Goal: Information Seeking & Learning: Understand process/instructions

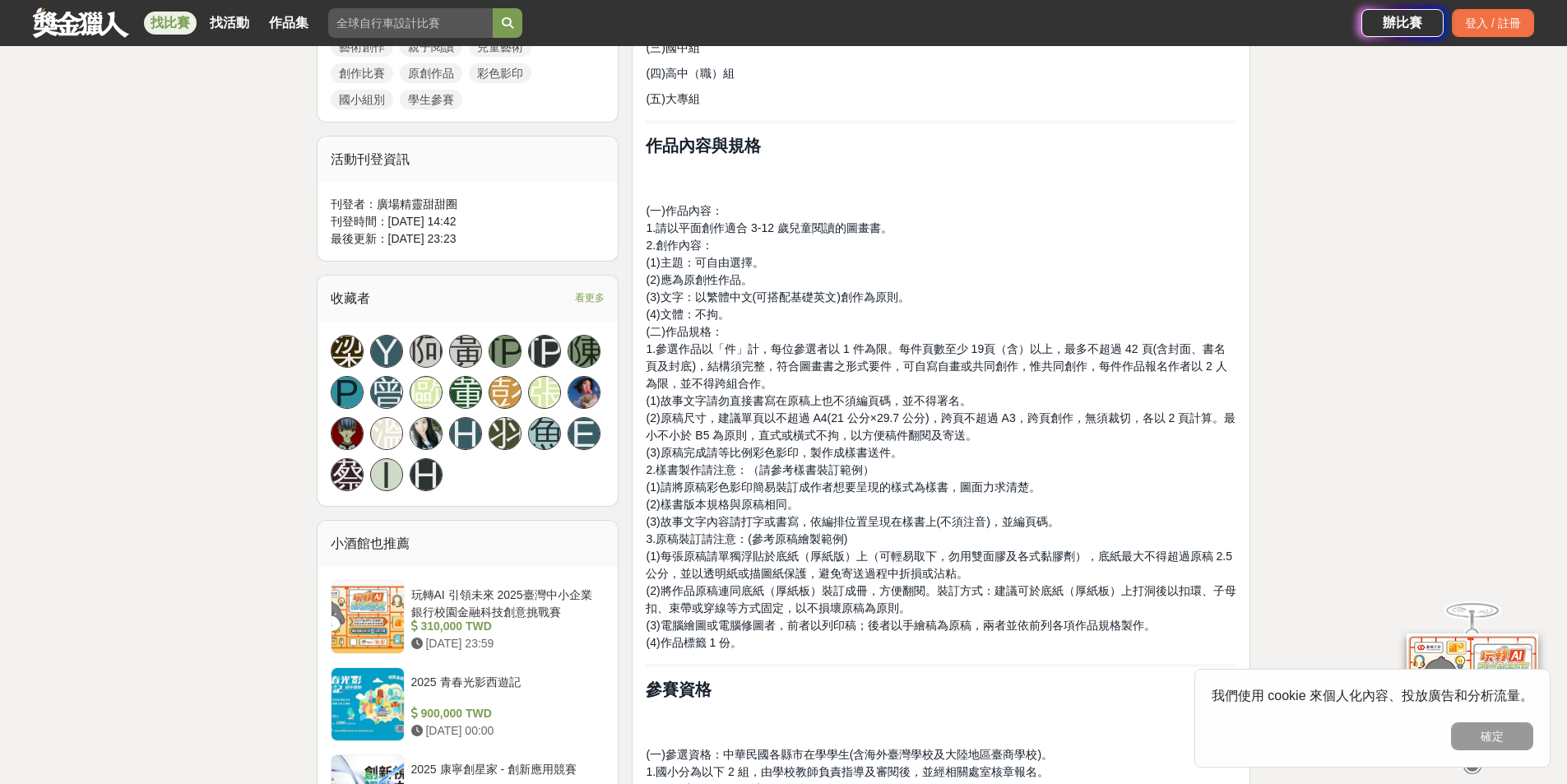
scroll to position [823, 0]
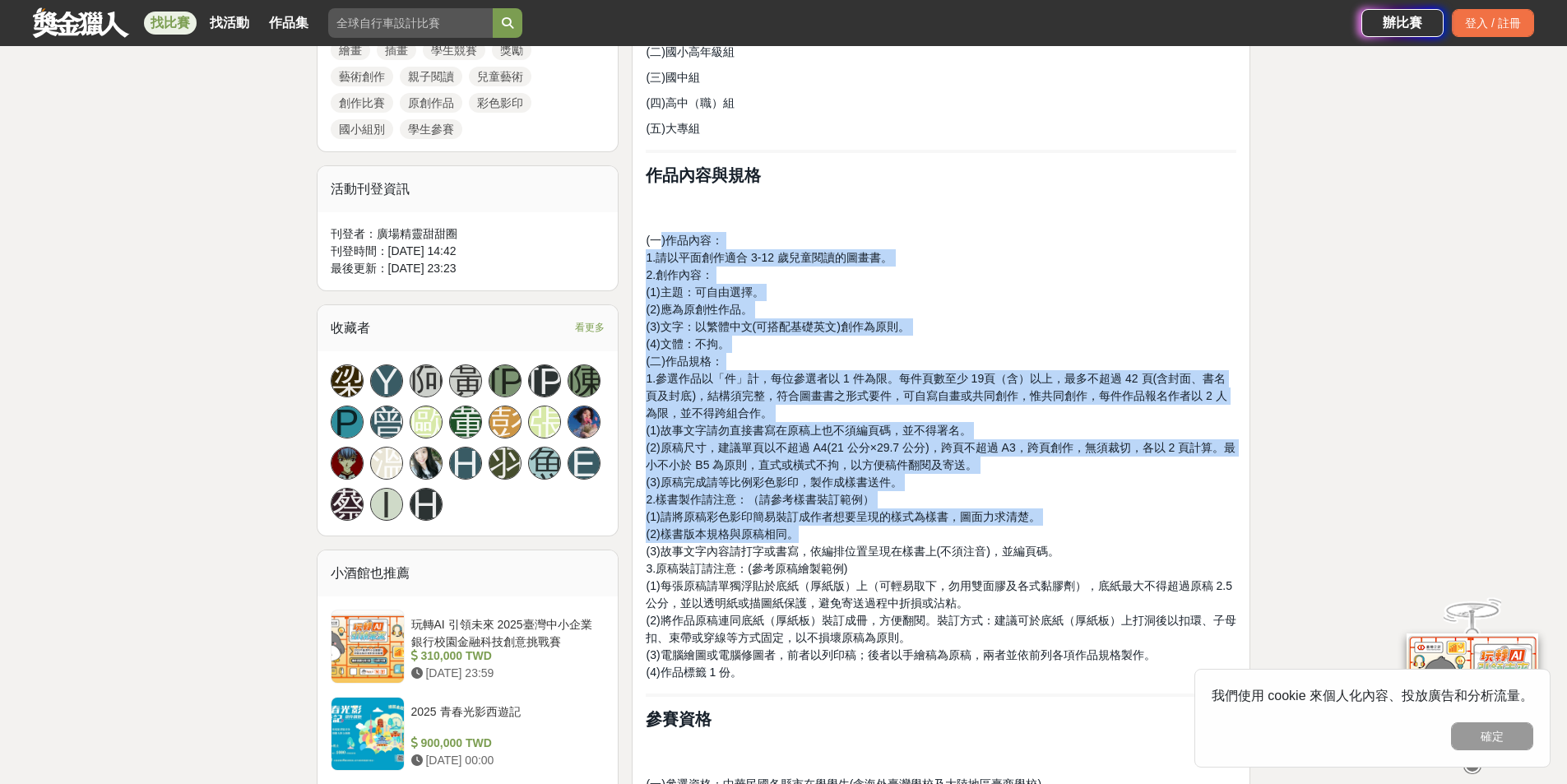
drag, startPoint x: 658, startPoint y: 245, endPoint x: 994, endPoint y: 532, distance: 441.9
click at [993, 539] on p "(一)作品內容： 1.請以平面創作適合 3-12 歲兒童閱讀的圖畫書。 2.創作內容： (1)主題：可自由選擇。 (2)應為原創性作品。 (3)文字：以繁體中…" at bounding box center [940, 457] width 591 height 449
click at [994, 532] on p "(一)作品內容： 1.請以平面創作適合 3-12 歲兒童閱讀的圖畫書。 2.創作內容： (1)主題：可自由選擇。 (2)應為原創性作品。 (3)文字：以繁體中…" at bounding box center [940, 457] width 591 height 449
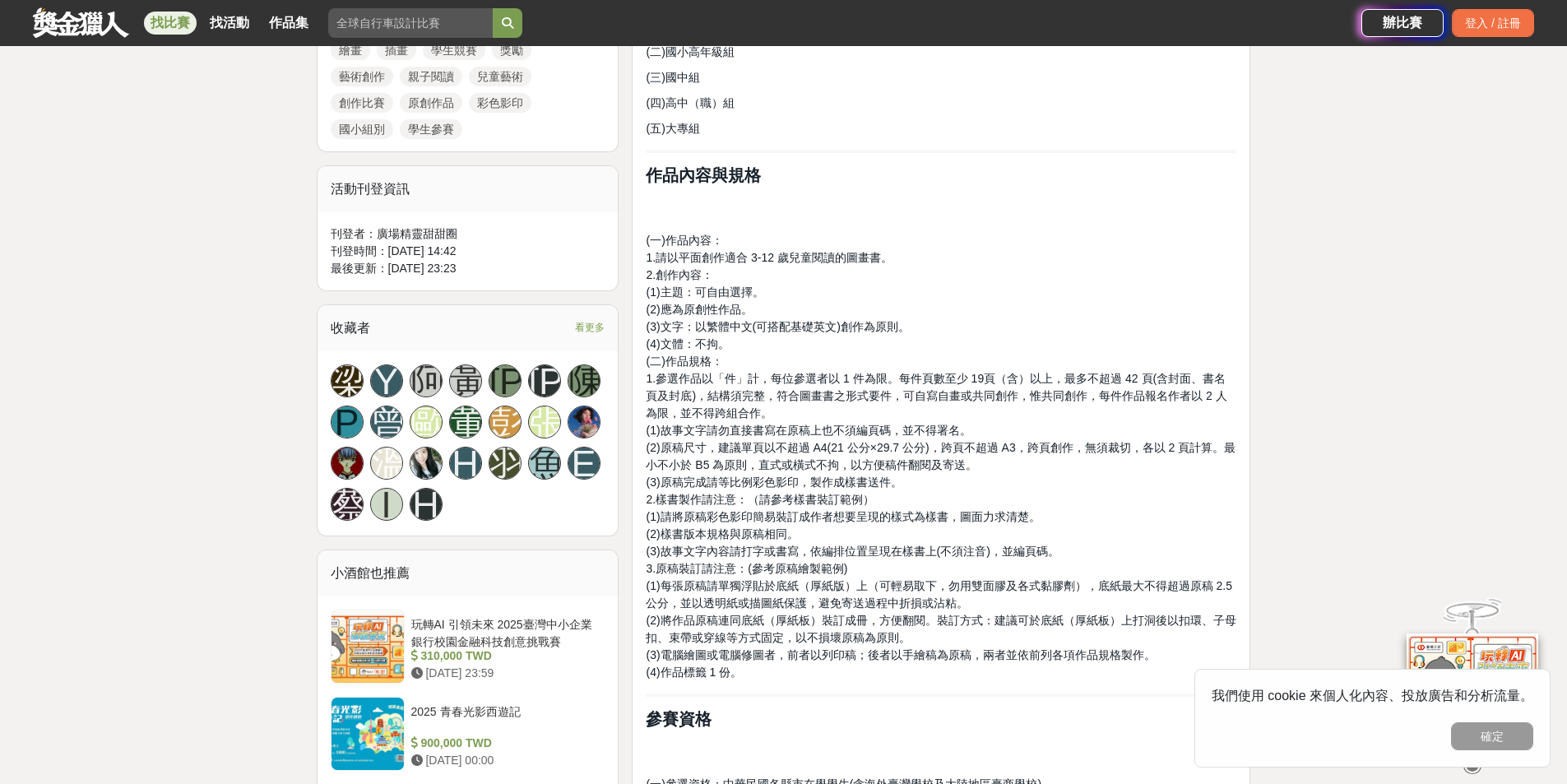
click at [747, 240] on p "(一)作品內容： 1.請以平面創作適合 3-12 歲兒童閱讀的圖畫書。 2.創作內容： (1)主題：可自由選擇。 (2)應為原創性作品。 (3)文字：以繁體中…" at bounding box center [940, 457] width 591 height 449
drag, startPoint x: 711, startPoint y: 298, endPoint x: 754, endPoint y: 328, distance: 52.4
click at [727, 310] on p "(一)作品內容： 1.請以平面創作適合 3-12 歲兒童閱讀的圖畫書。 2.創作內容： (1)主題：可自由選擇。 (2)應為原創性作品。 (3)文字：以繁體中…" at bounding box center [940, 457] width 591 height 449
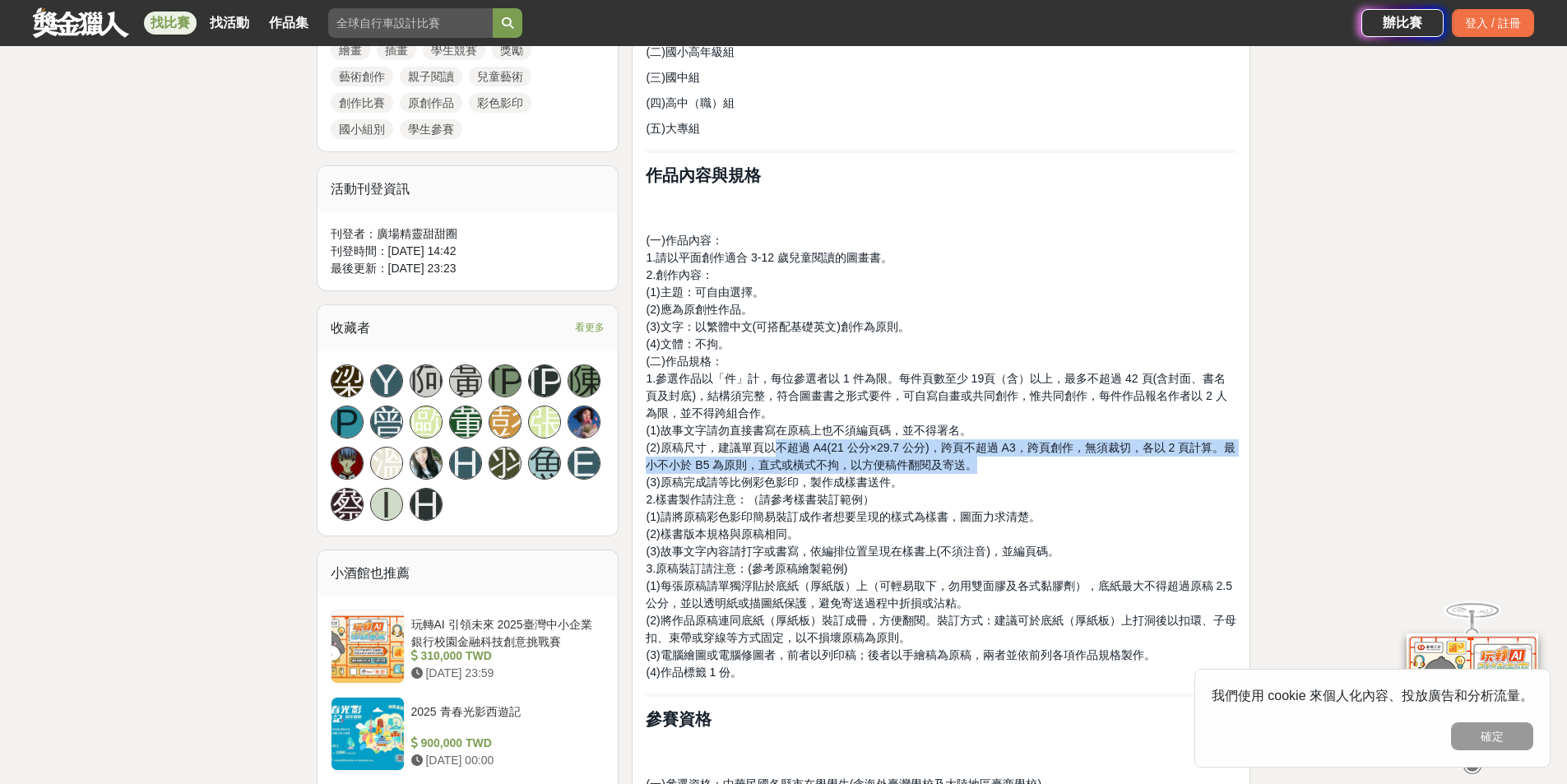
drag, startPoint x: 771, startPoint y: 447, endPoint x: 1018, endPoint y: 468, distance: 247.9
click at [1018, 468] on p "(一)作品內容： 1.請以平面創作適合 3-12 歲兒童閱讀的圖畫書。 2.創作內容： (1)主題：可自由選擇。 (2)應為原創性作品。 (3)文字：以繁體中…" at bounding box center [940, 457] width 591 height 449
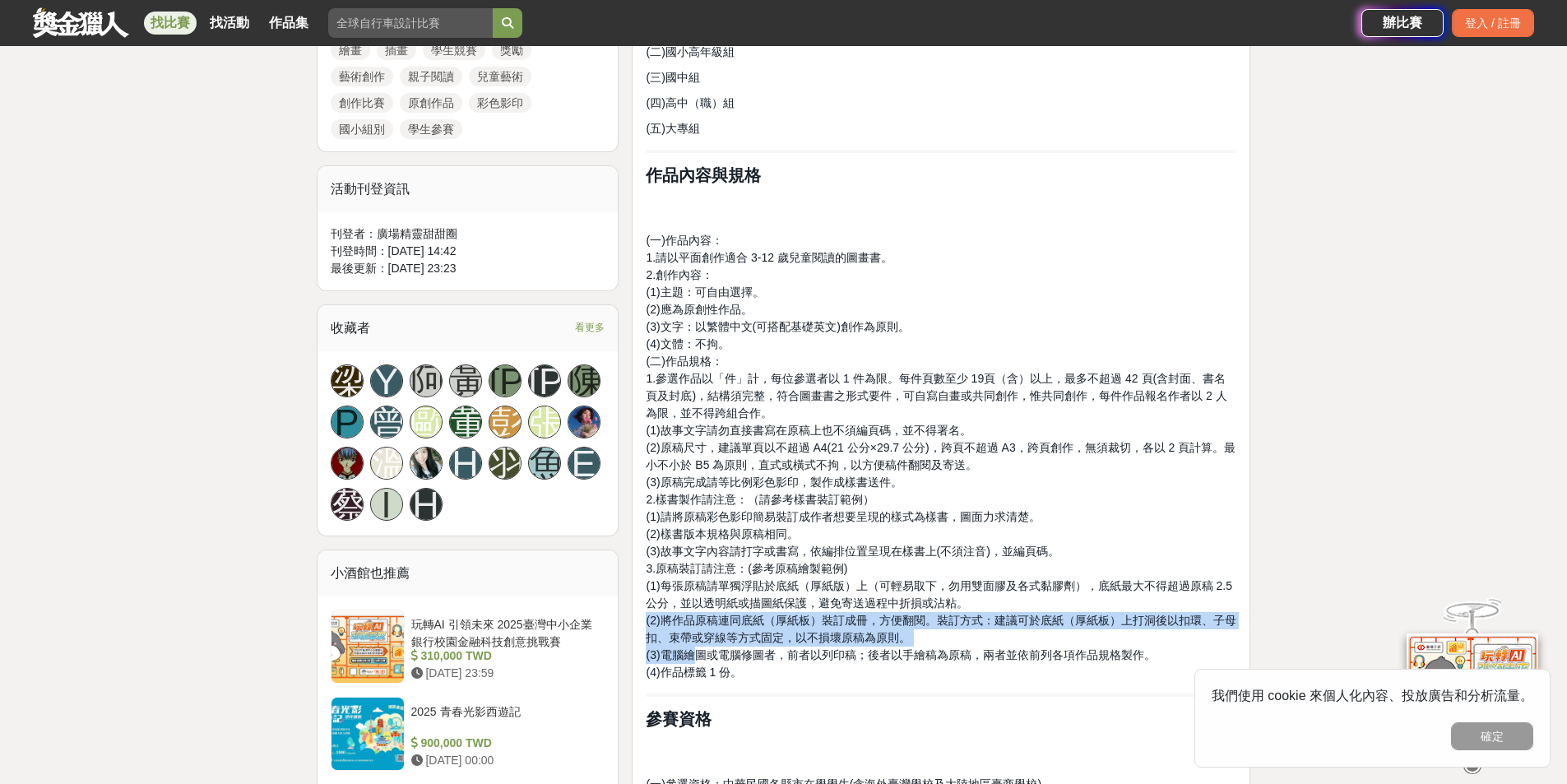
drag, startPoint x: 698, startPoint y: 659, endPoint x: 1066, endPoint y: 644, distance: 368.3
click at [1066, 644] on p "(一)作品內容： 1.請以平面創作適合 3-12 歲兒童閱讀的圖畫書。 2.創作內容： (1)主題：可自由選擇。 (2)應為原創性作品。 (3)文字：以繁體中…" at bounding box center [940, 457] width 591 height 449
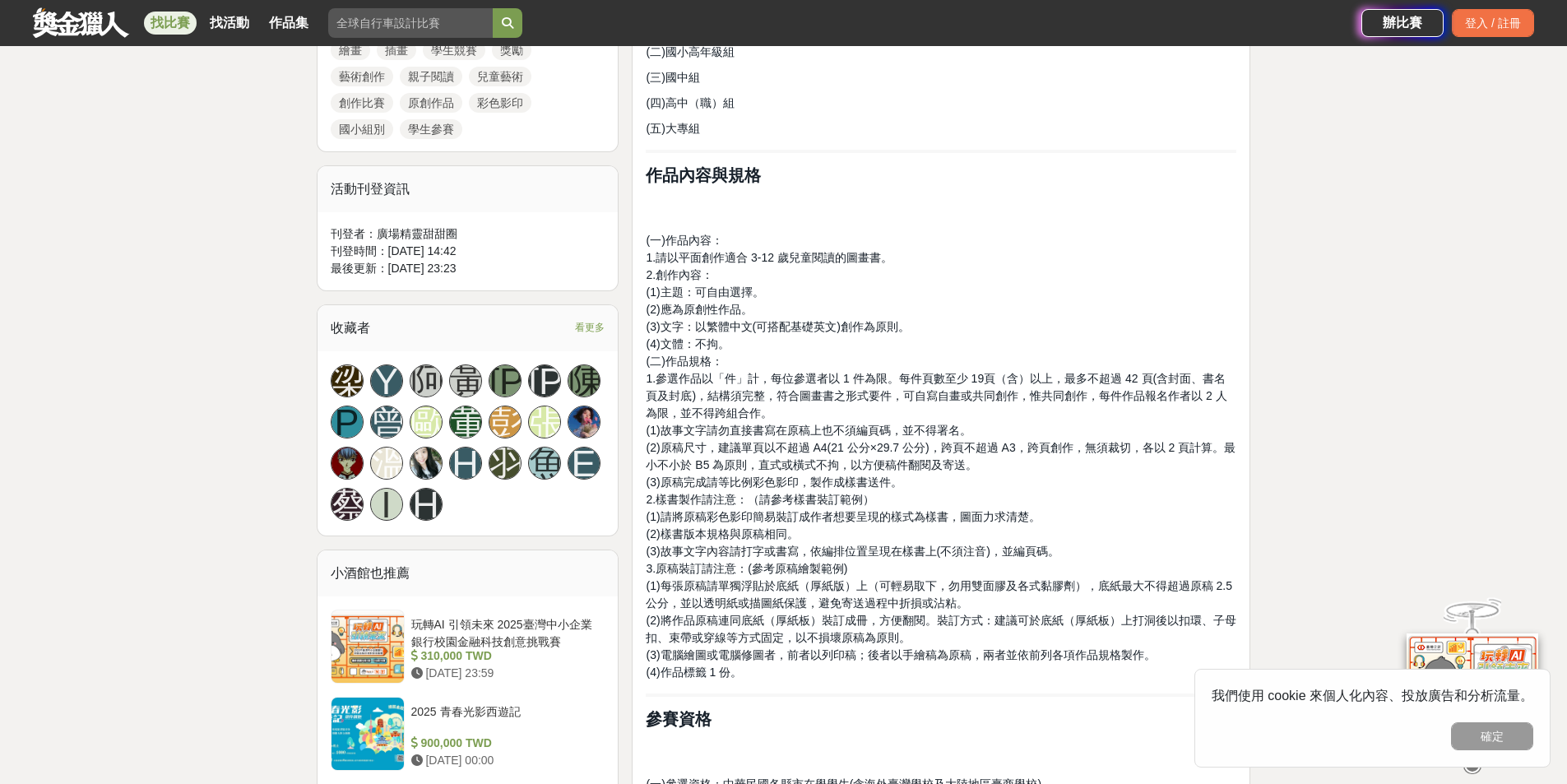
click at [923, 554] on span "(3)故事文字內容請打字或書寫，依編排位置呈現在樣書上(不須注音)，並編頁碼。" at bounding box center [852, 550] width 413 height 13
click at [765, 531] on span "(2)樣書版本規格與原稿相同。" at bounding box center [722, 533] width 153 height 13
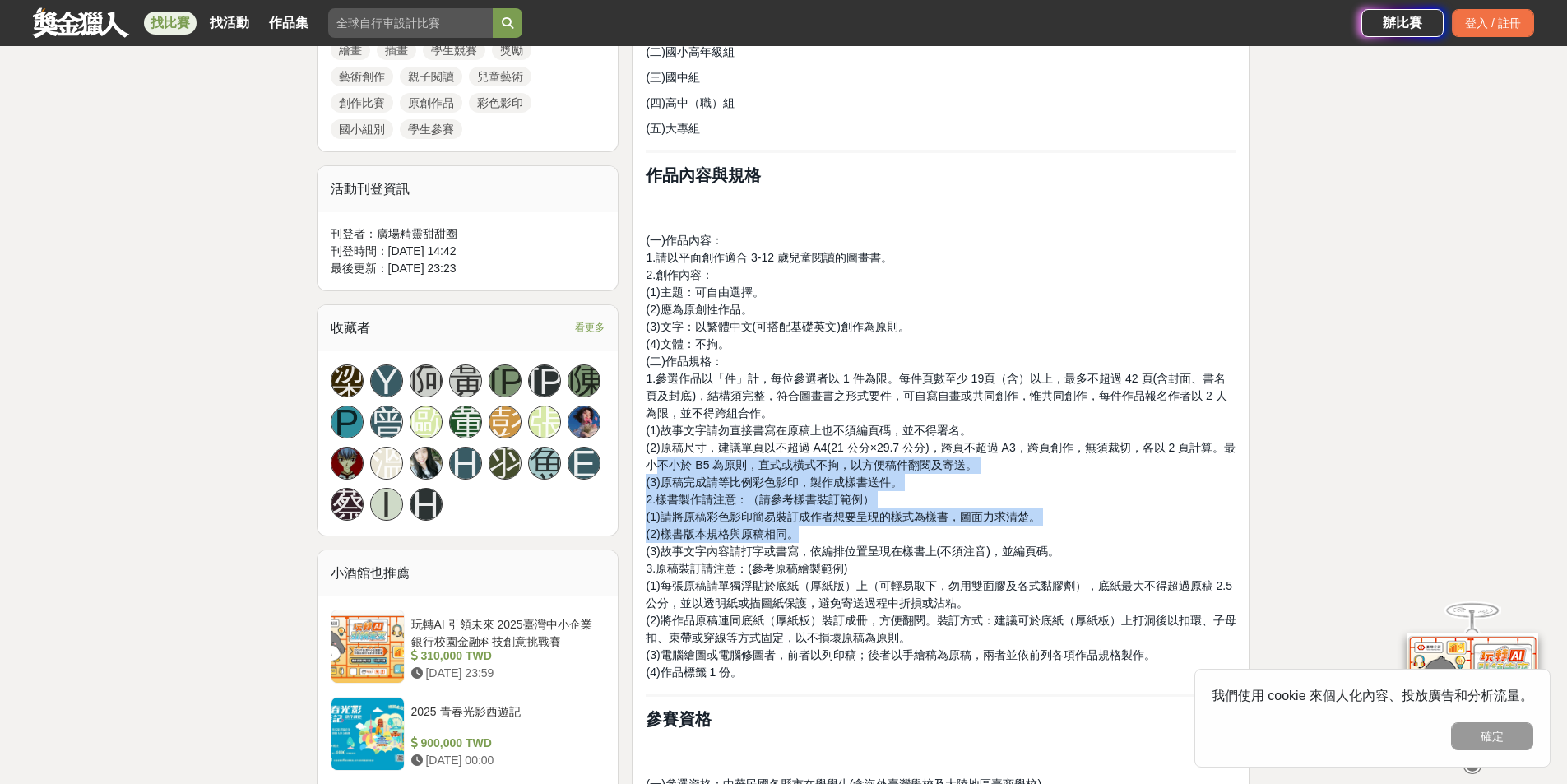
drag, startPoint x: 663, startPoint y: 470, endPoint x: 808, endPoint y: 519, distance: 153.1
click at [811, 526] on p "(一)作品內容： 1.請以平面創作適合 3-12 歲兒童閱讀的圖畫書。 2.創作內容： (1)主題：可自由選擇。 (2)應為原創性作品。 (3)文字：以繁體中…" at bounding box center [940, 457] width 591 height 449
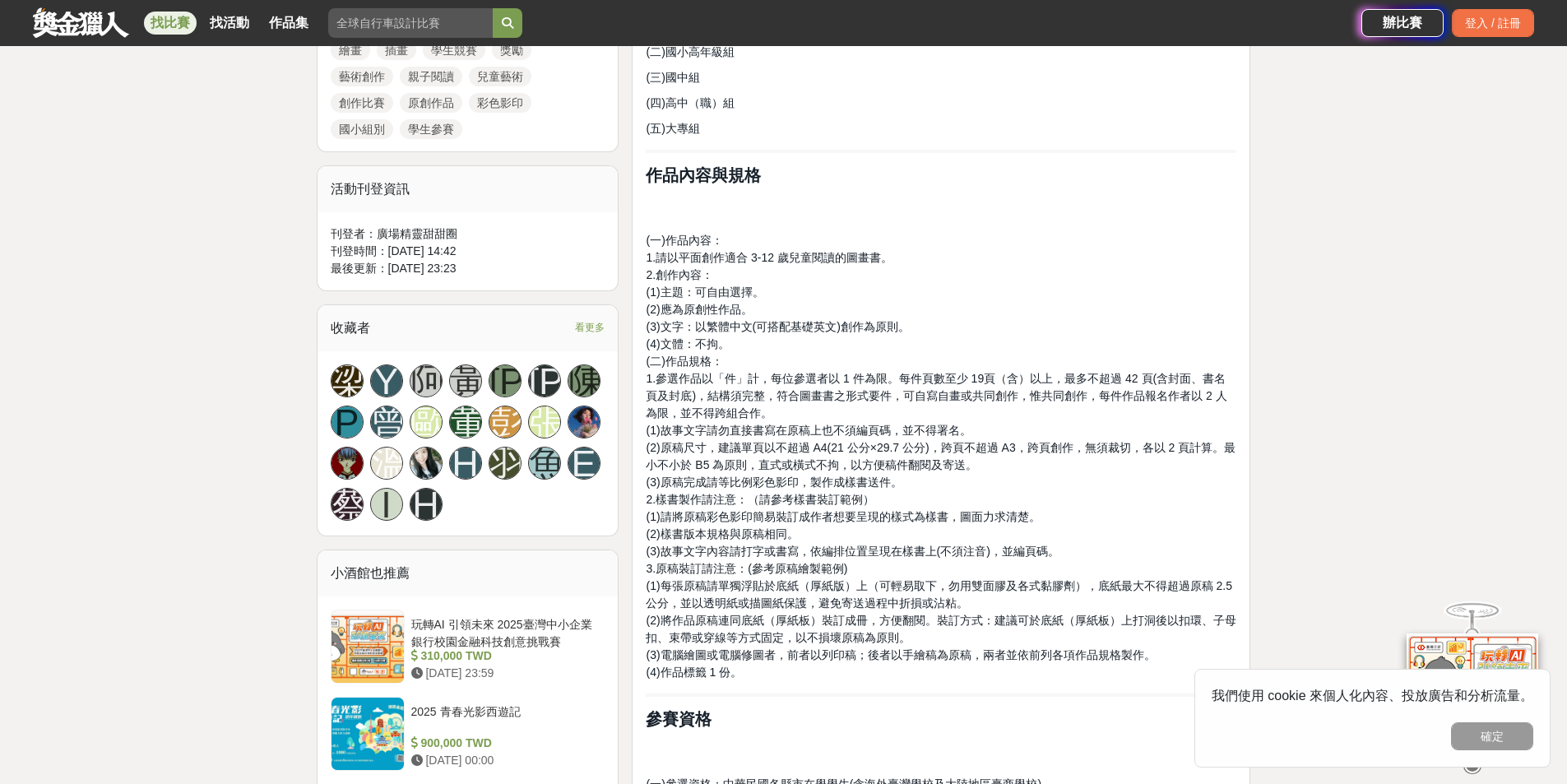
click at [764, 428] on span "(1)故事文字請勿直接書寫在原稿上也不須編頁碼，並不得署名。" at bounding box center [808, 429] width 325 height 13
drag, startPoint x: 955, startPoint y: 443, endPoint x: 1017, endPoint y: 445, distance: 62.0
click at [1012, 445] on span "(2)原稿尺寸，建議單頁以不超過 A4(21 公分×29.7 公分)，跨頁不超過 A3，跨頁創作，無須裁切，各以 2 頁計算。最小不小於 B5 為原則，直式或…" at bounding box center [940, 456] width 590 height 31
click at [1018, 445] on span "(2)原稿尺寸，建議單頁以不超過 A4(21 公分×29.7 公分)，跨頁不超過 A3，跨頁創作，無須裁切，各以 2 頁計算。最小不小於 B5 為原則，直式或…" at bounding box center [940, 456] width 590 height 31
drag, startPoint x: 659, startPoint y: 463, endPoint x: 802, endPoint y: 441, distance: 144.7
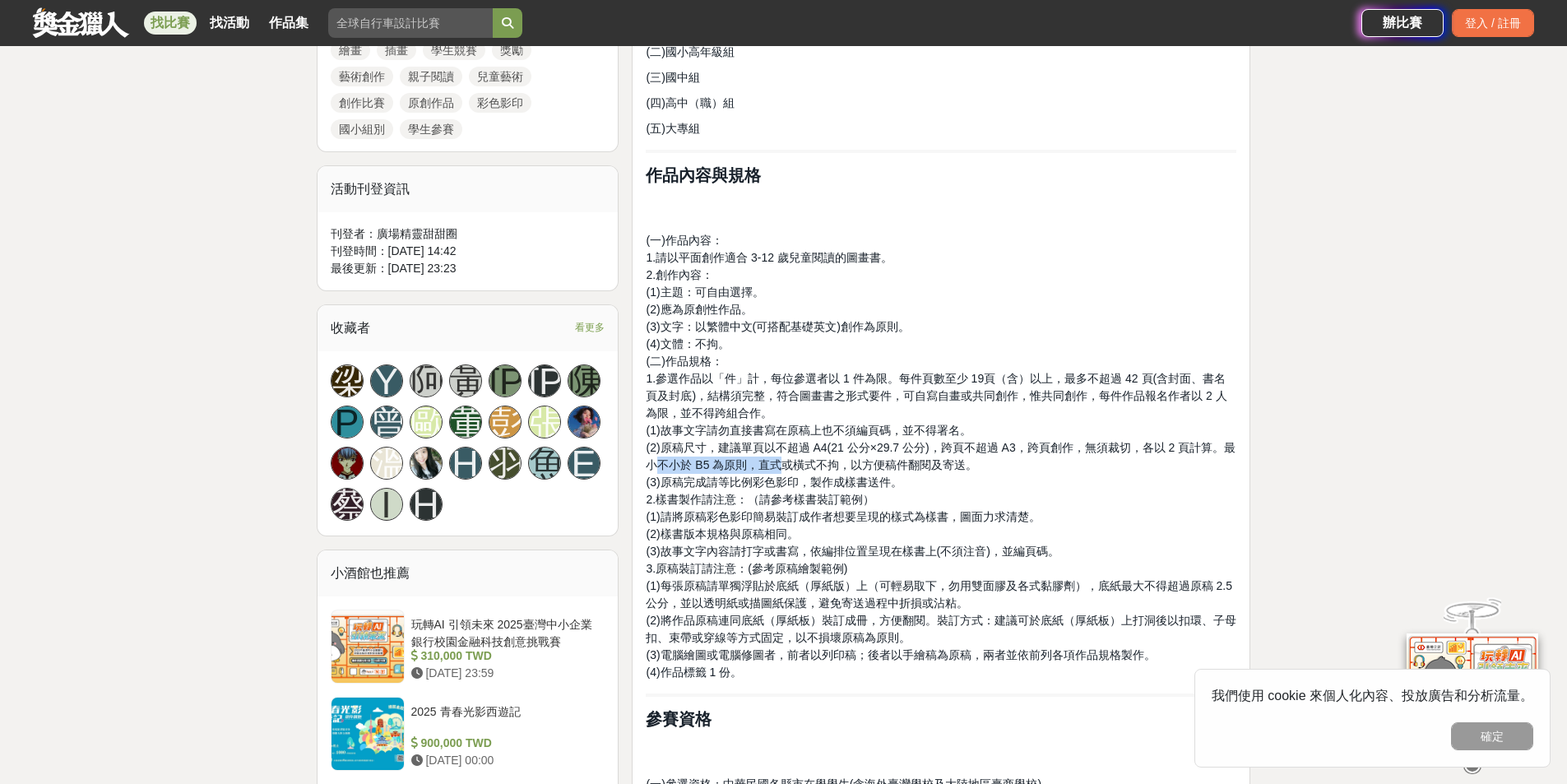
click at [777, 460] on span "(2)原稿尺寸，建議單頁以不超過 A4(21 公分×29.7 公分)，跨頁不超過 A3，跨頁創作，無須裁切，各以 2 頁計算。最小不小於 B5 為原則，直式或…" at bounding box center [940, 456] width 590 height 31
click at [802, 441] on span "(2)原稿尺寸，建議單頁以不超過 A4(21 公分×29.7 公分)，跨頁不超過 A3，跨頁創作，無須裁切，各以 2 頁計算。最小不小於 B5 為原則，直式或…" at bounding box center [940, 456] width 590 height 31
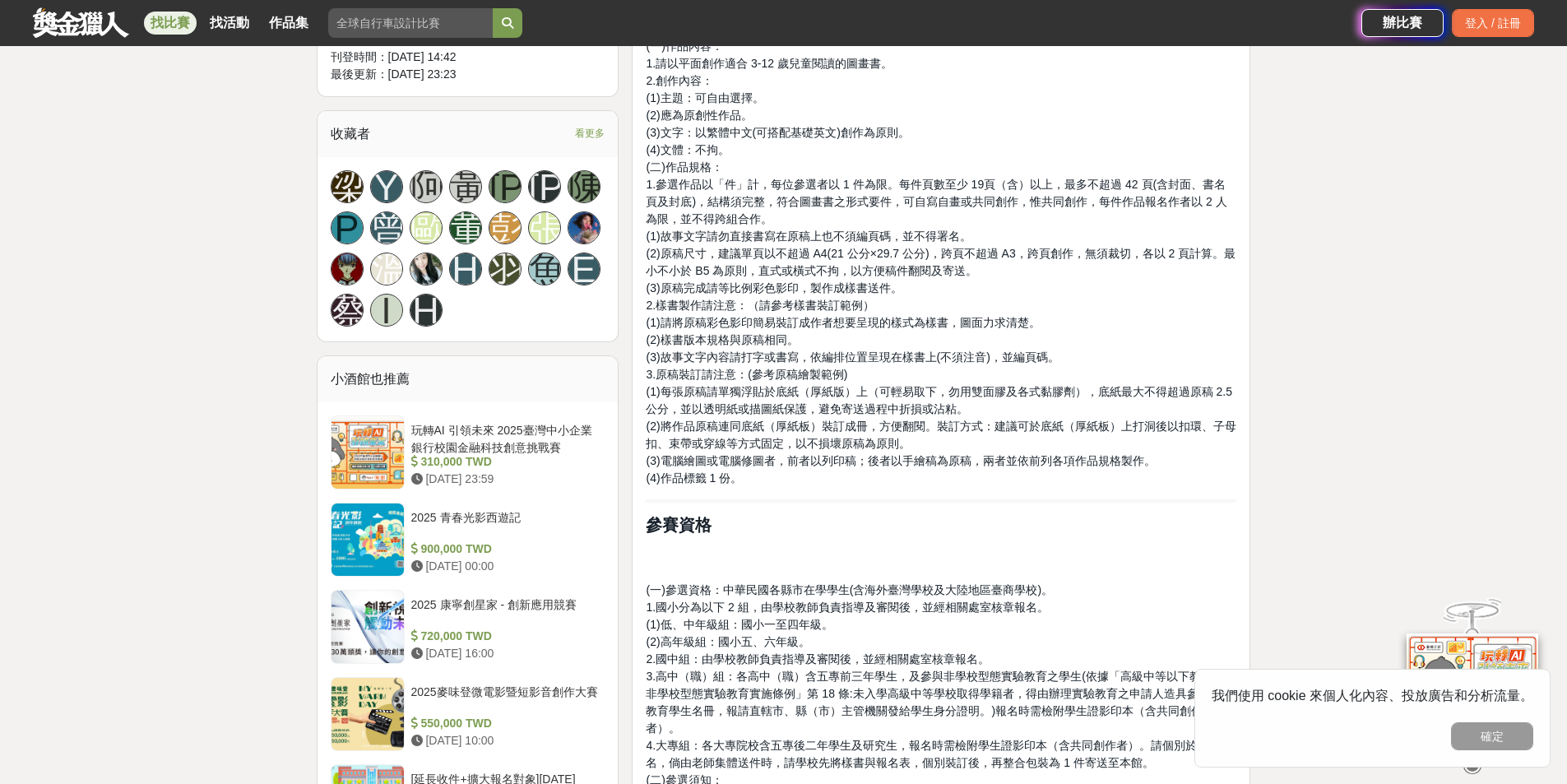
scroll to position [987, 0]
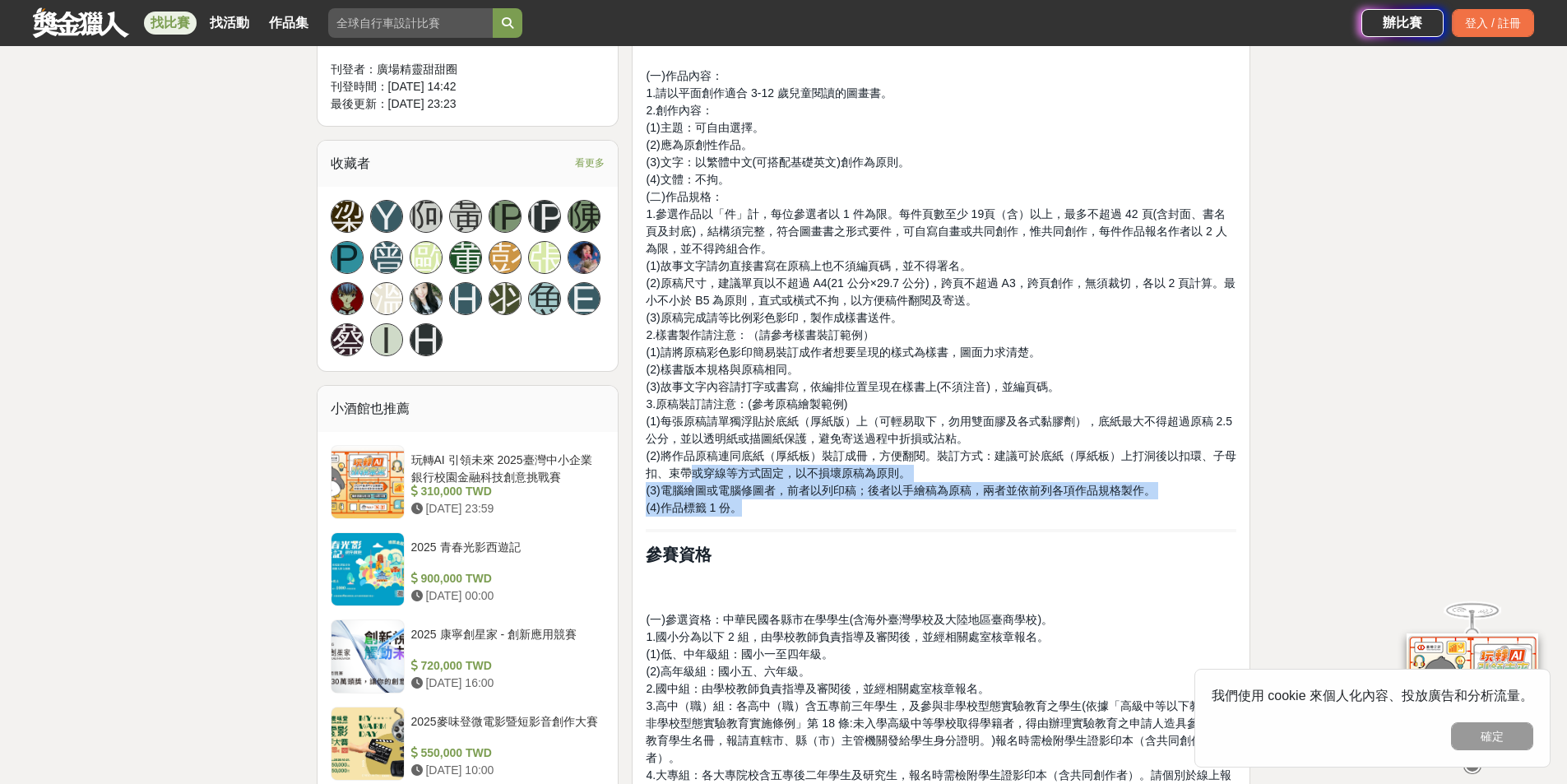
drag, startPoint x: 775, startPoint y: 515, endPoint x: 677, endPoint y: 467, distance: 109.1
click at [686, 470] on p "(一)作品內容： 1.請以平面創作適合 3-12 歲兒童閱讀的圖畫書。 2.創作內容： (1)主題：可自由選擇。 (2)應為原創性作品。 (3)文字：以繁體中…" at bounding box center [940, 292] width 591 height 449
click at [942, 477] on p "(一)作品內容： 1.請以平面創作適合 3-12 歲兒童閱讀的圖畫書。 2.創作內容： (1)主題：可自由選擇。 (2)應為原創性作品。 (3)文字：以繁體中…" at bounding box center [940, 292] width 591 height 449
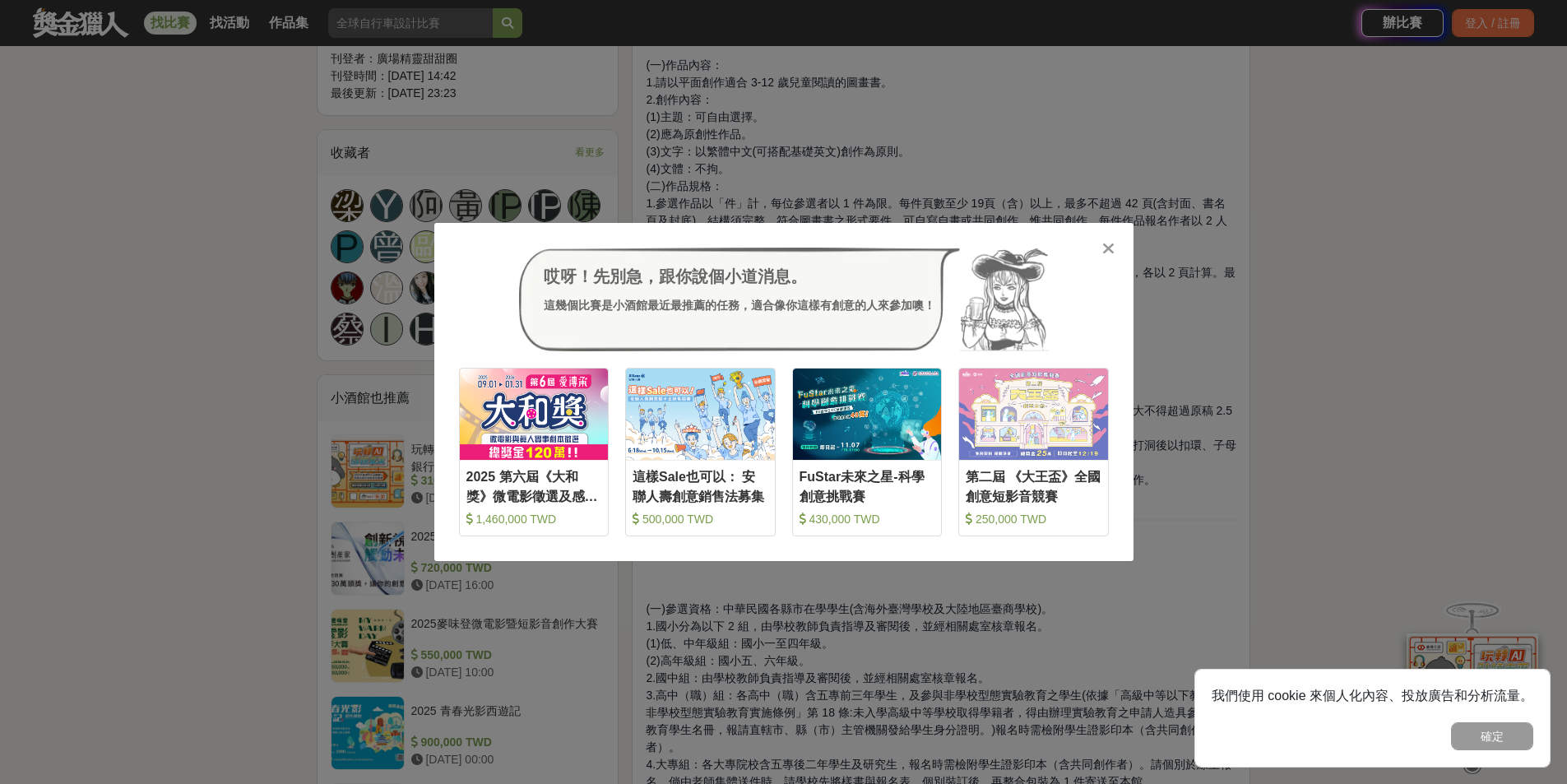
scroll to position [1152, 0]
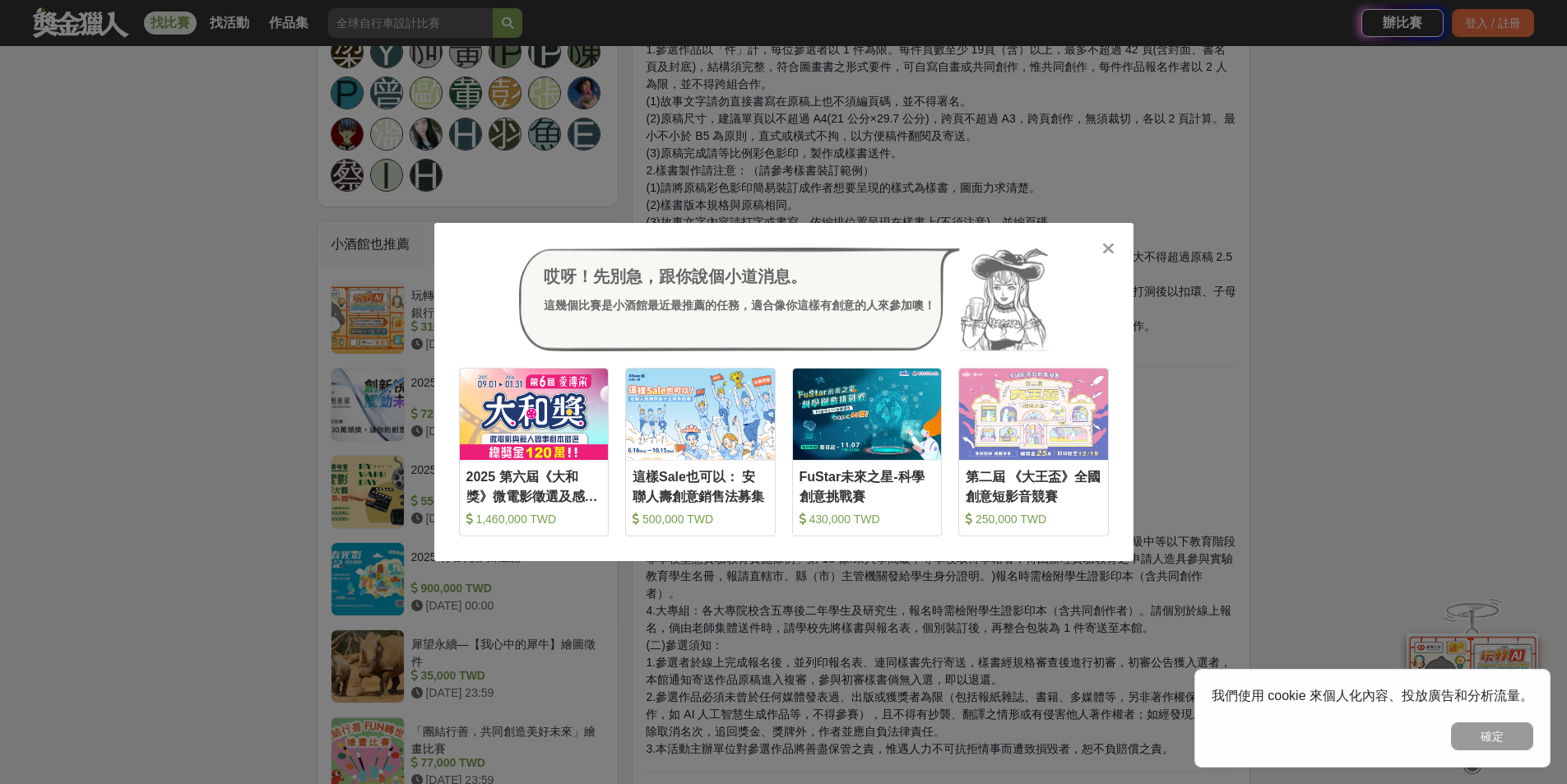
click at [1109, 247] on icon at bounding box center [1108, 248] width 12 height 16
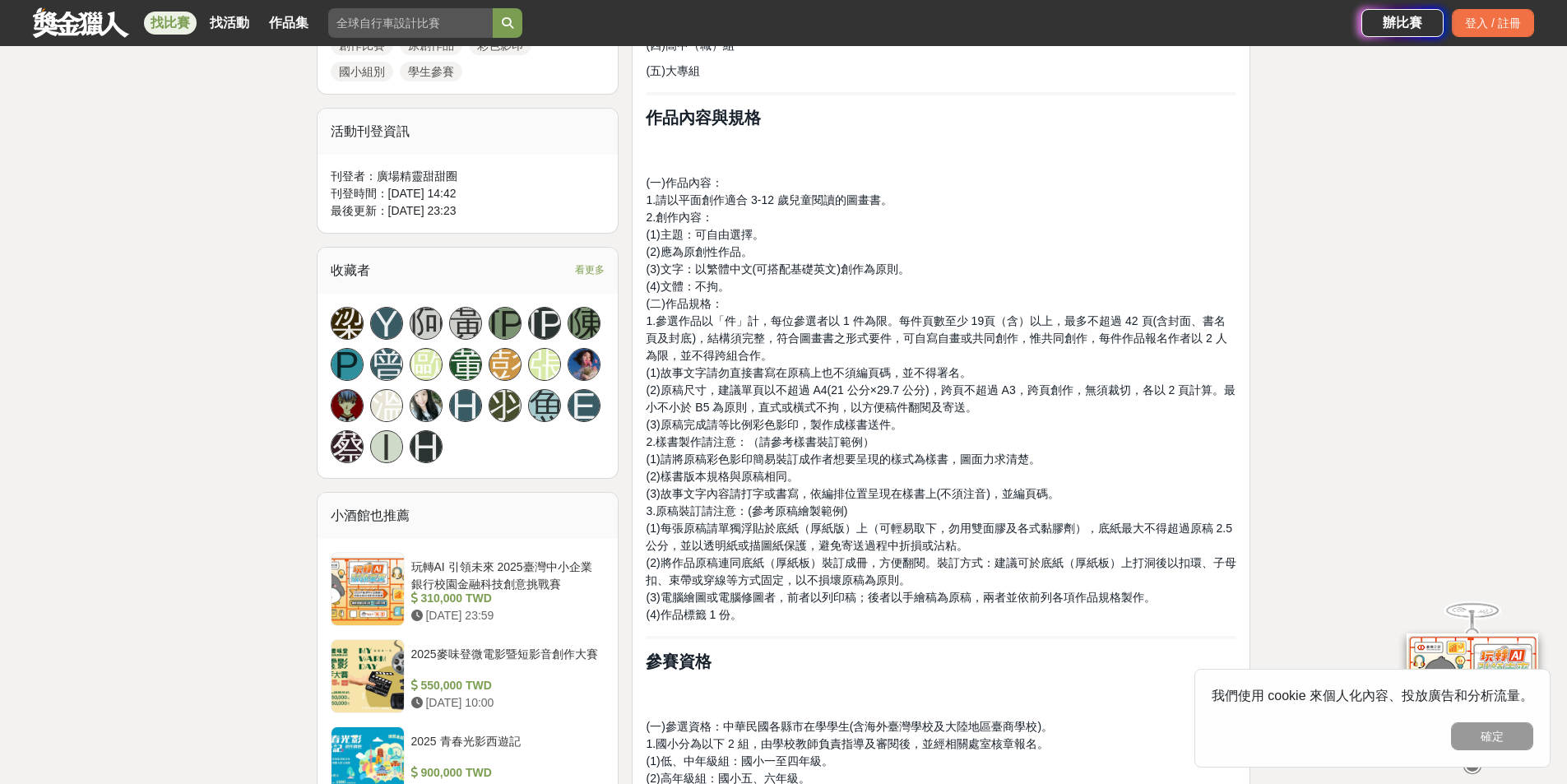
scroll to position [658, 0]
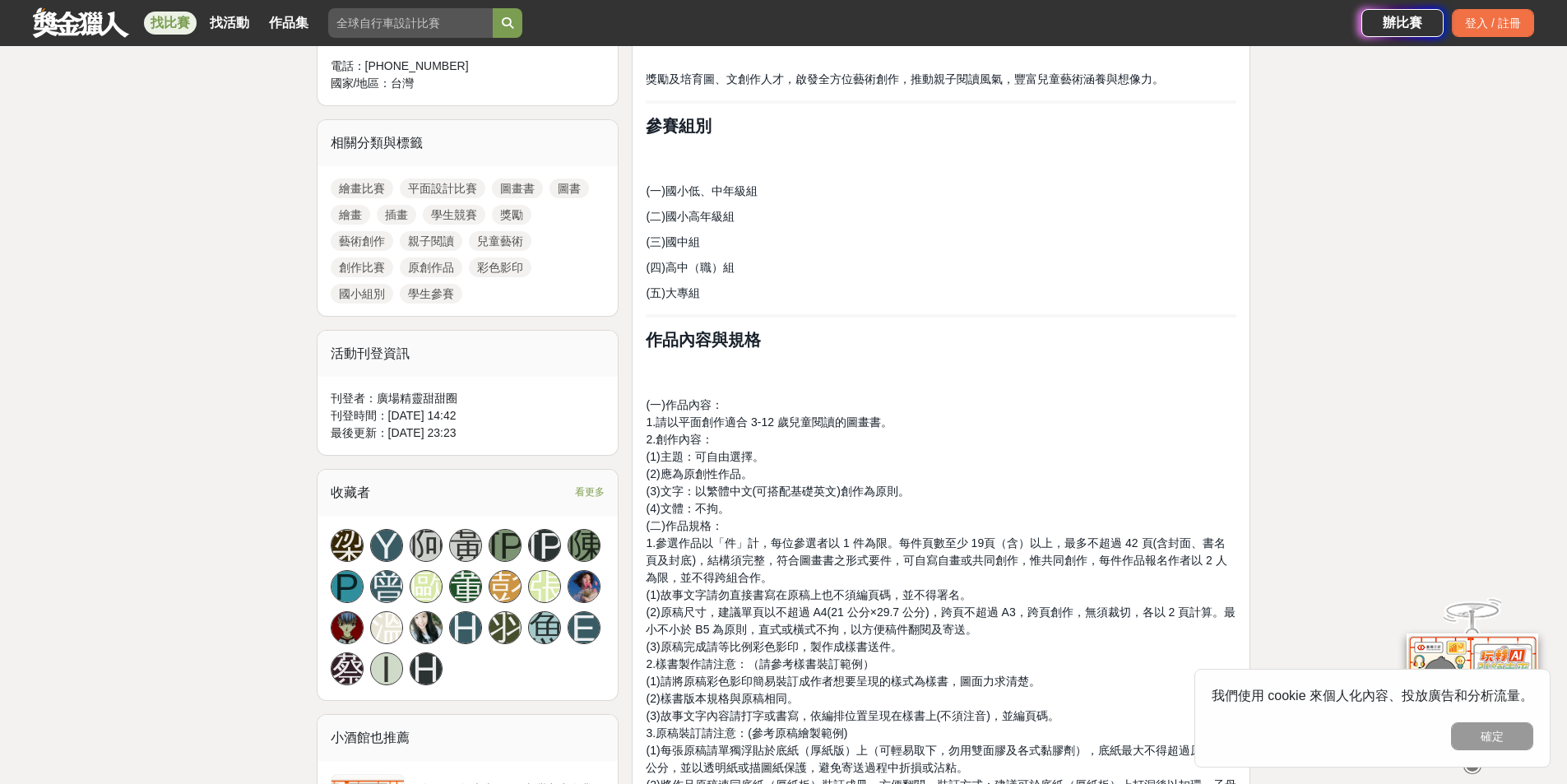
click at [583, 493] on span "看更多" at bounding box center [590, 491] width 30 height 18
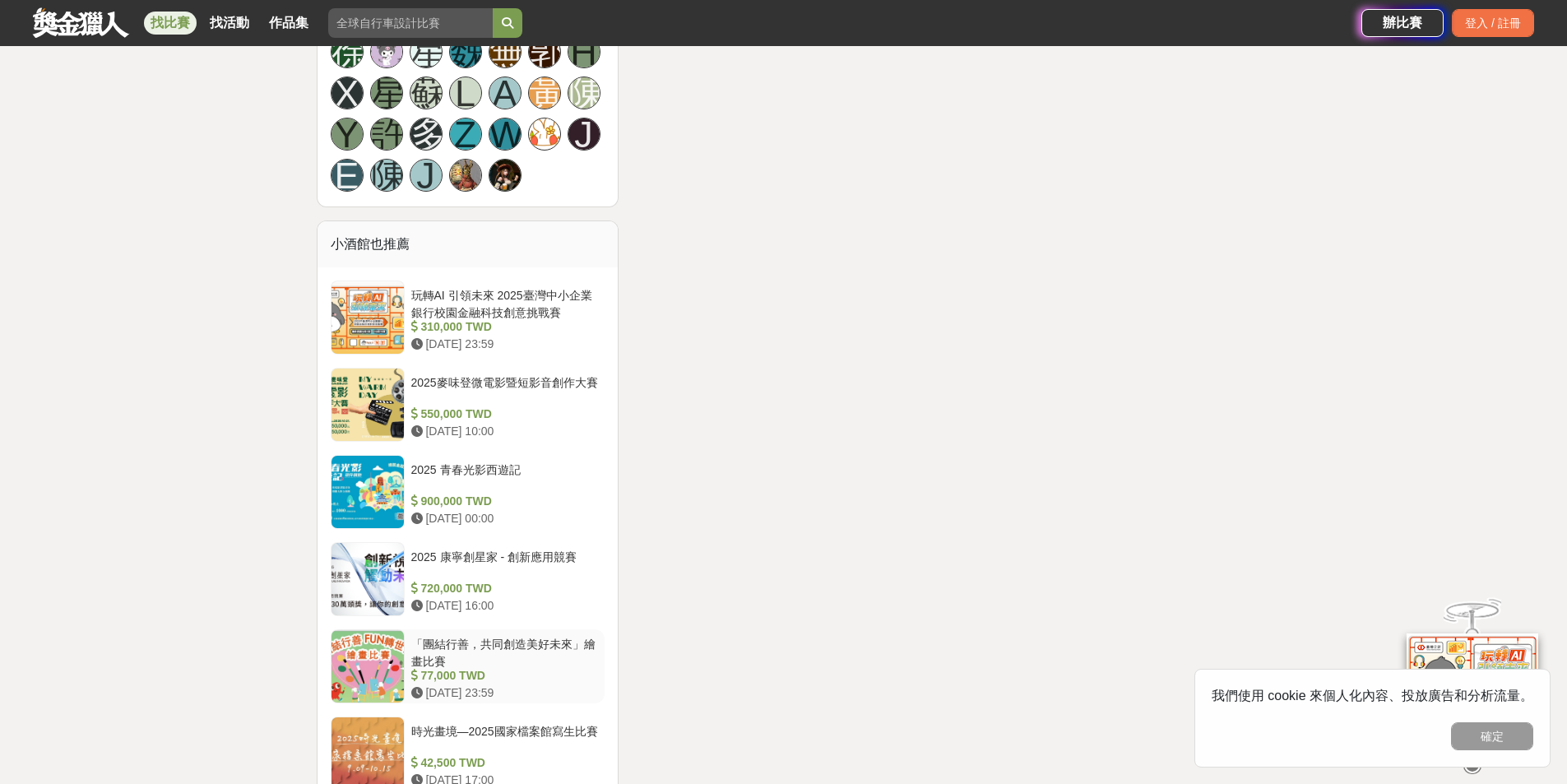
scroll to position [4112, 0]
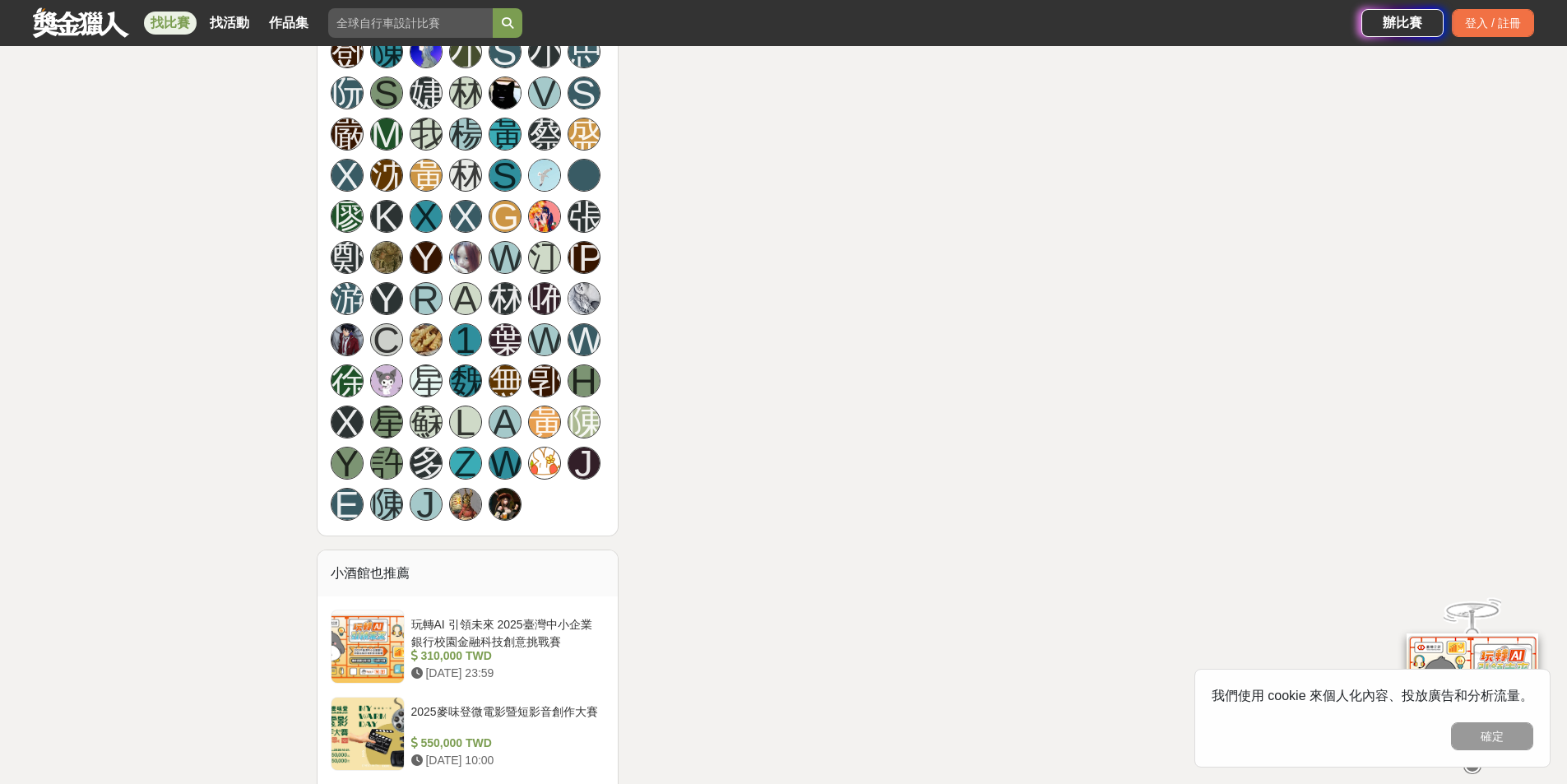
click at [505, 488] on img at bounding box center [505, 504] width 31 height 31
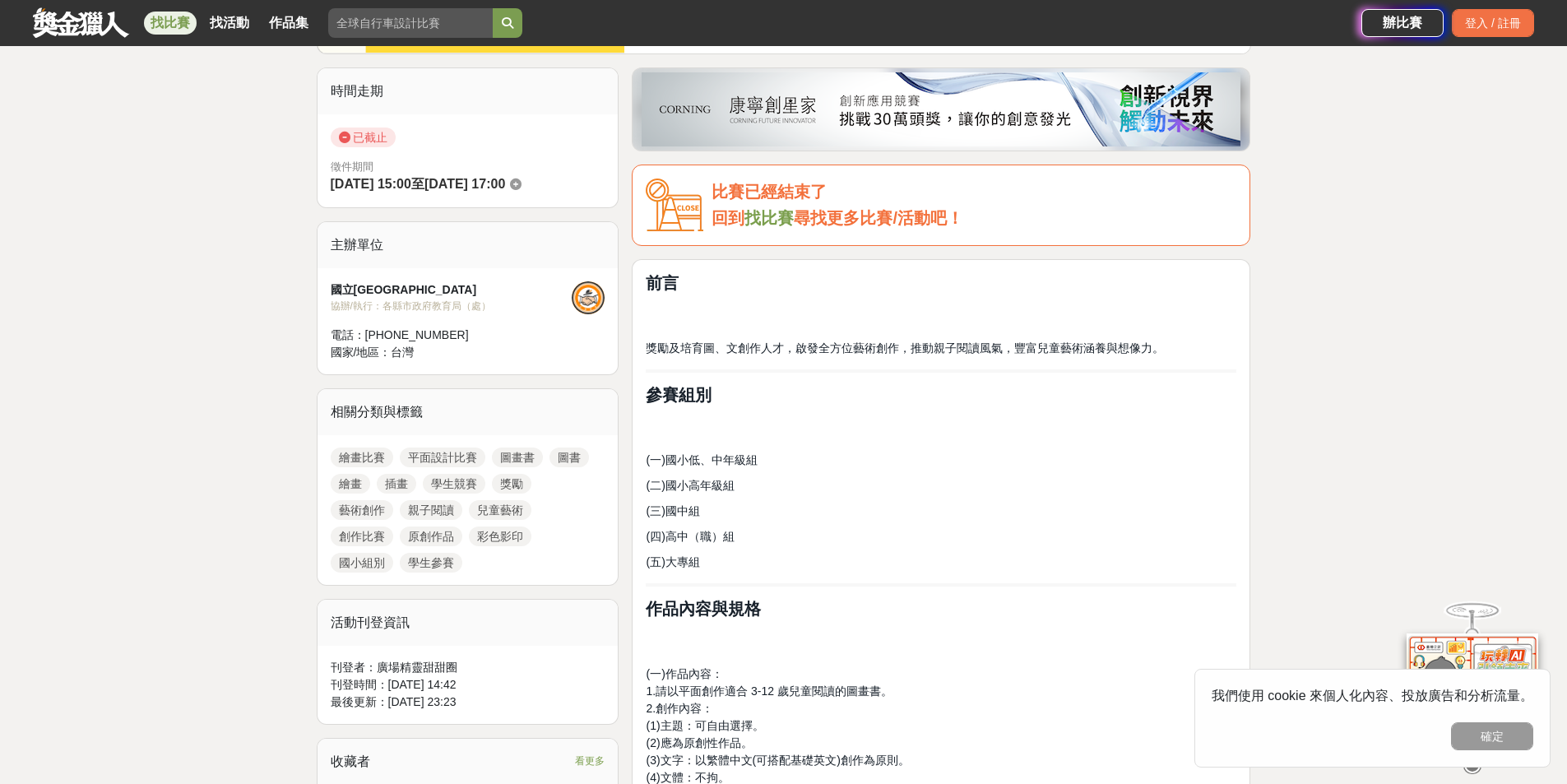
scroll to position [576, 0]
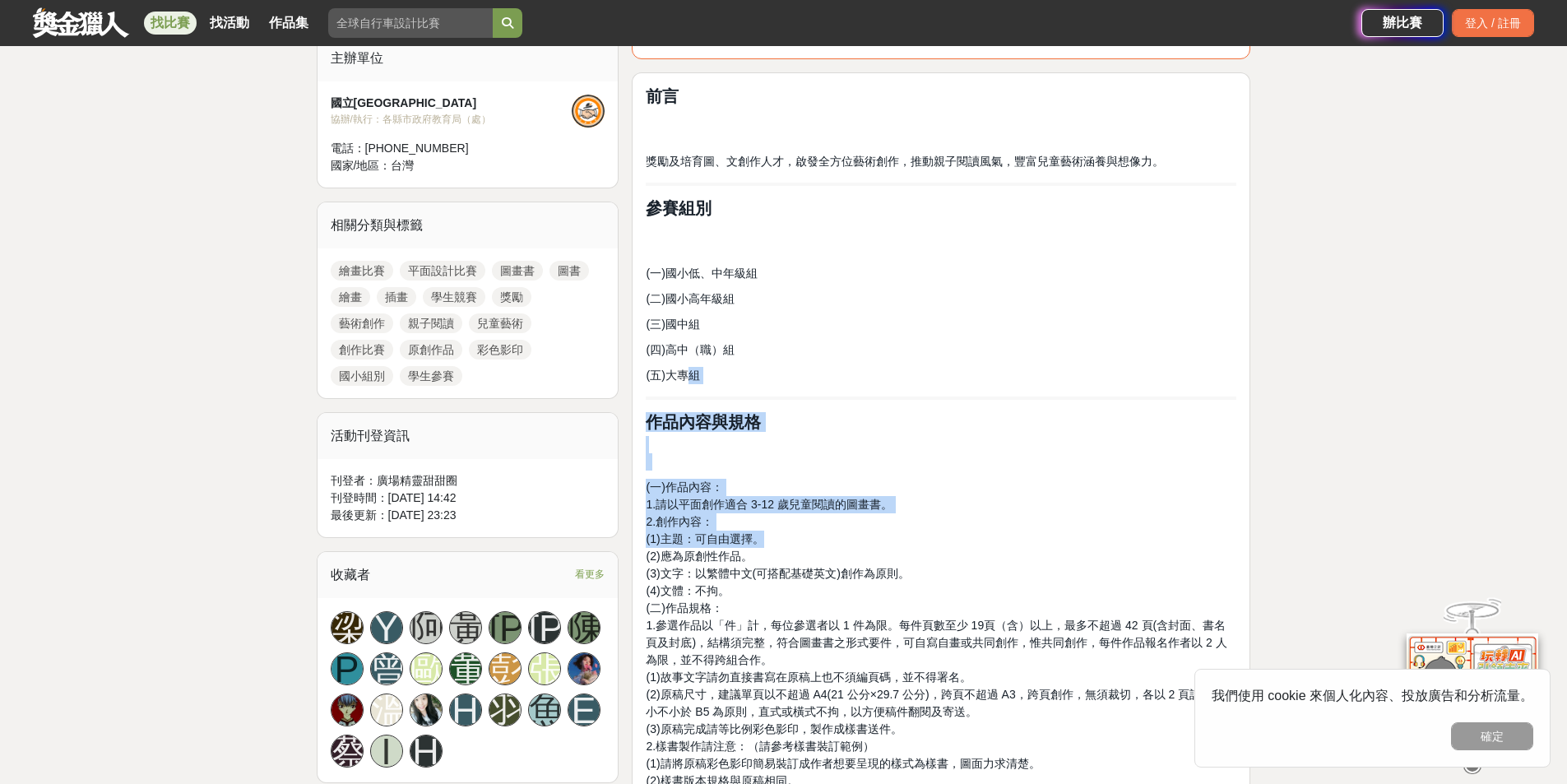
drag, startPoint x: 690, startPoint y: 360, endPoint x: 783, endPoint y: 530, distance: 193.8
click at [789, 525] on p "(一)作品內容： 1.請以平面創作適合 3-12 歲兒童閱讀的圖畫書。 2.創作內容： (1)主題：可自由選擇。 (2)應為原創性作品。 (3)文字：以繁體中…" at bounding box center [940, 703] width 591 height 449
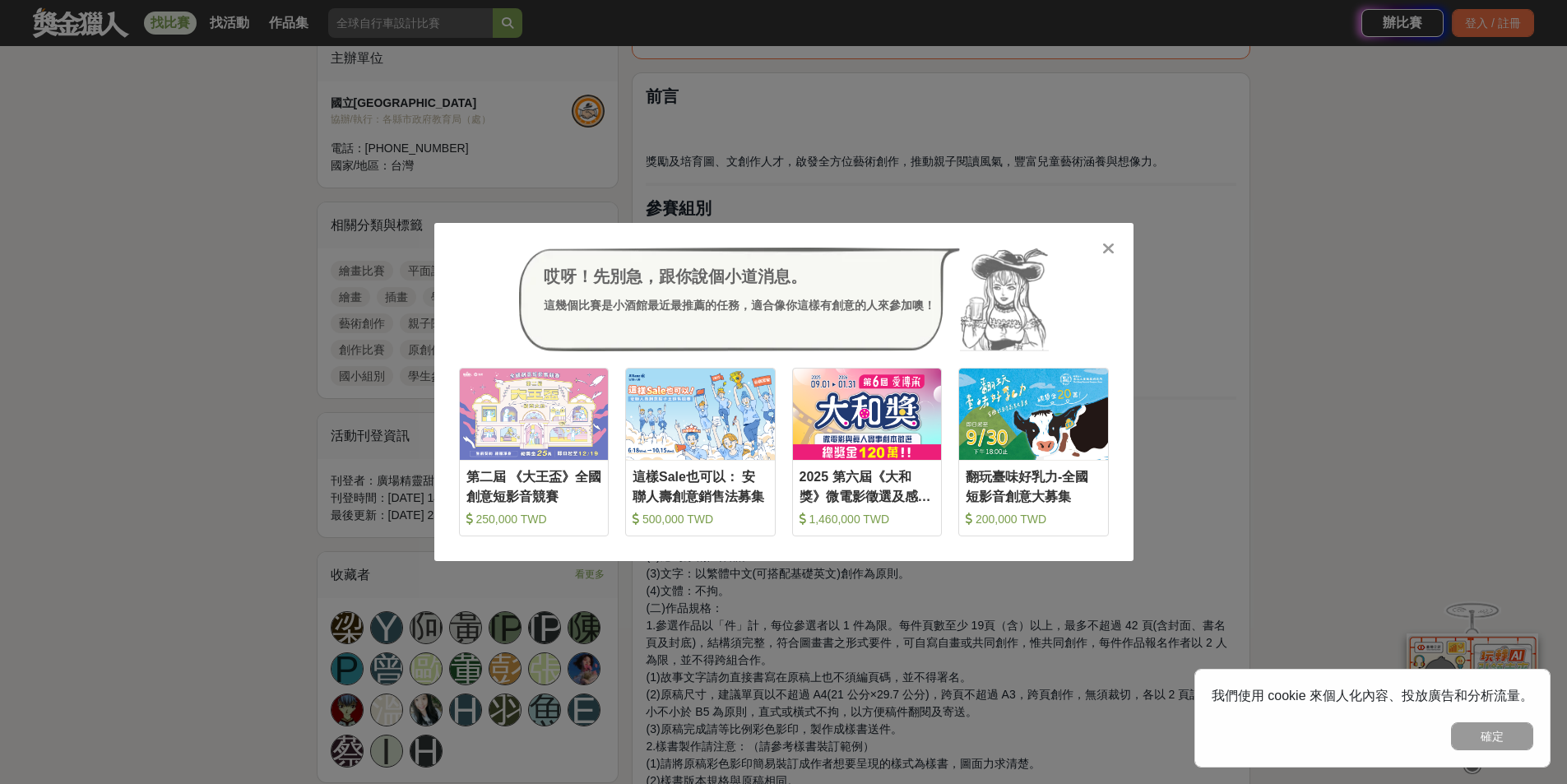
click at [1106, 268] on div "哎呀！先別急，跟你說個小道消息。 這幾個比賽是小酒館最近最推薦的任務，適合像你這樣有創意的人來參加噢！" at bounding box center [784, 299] width 650 height 104
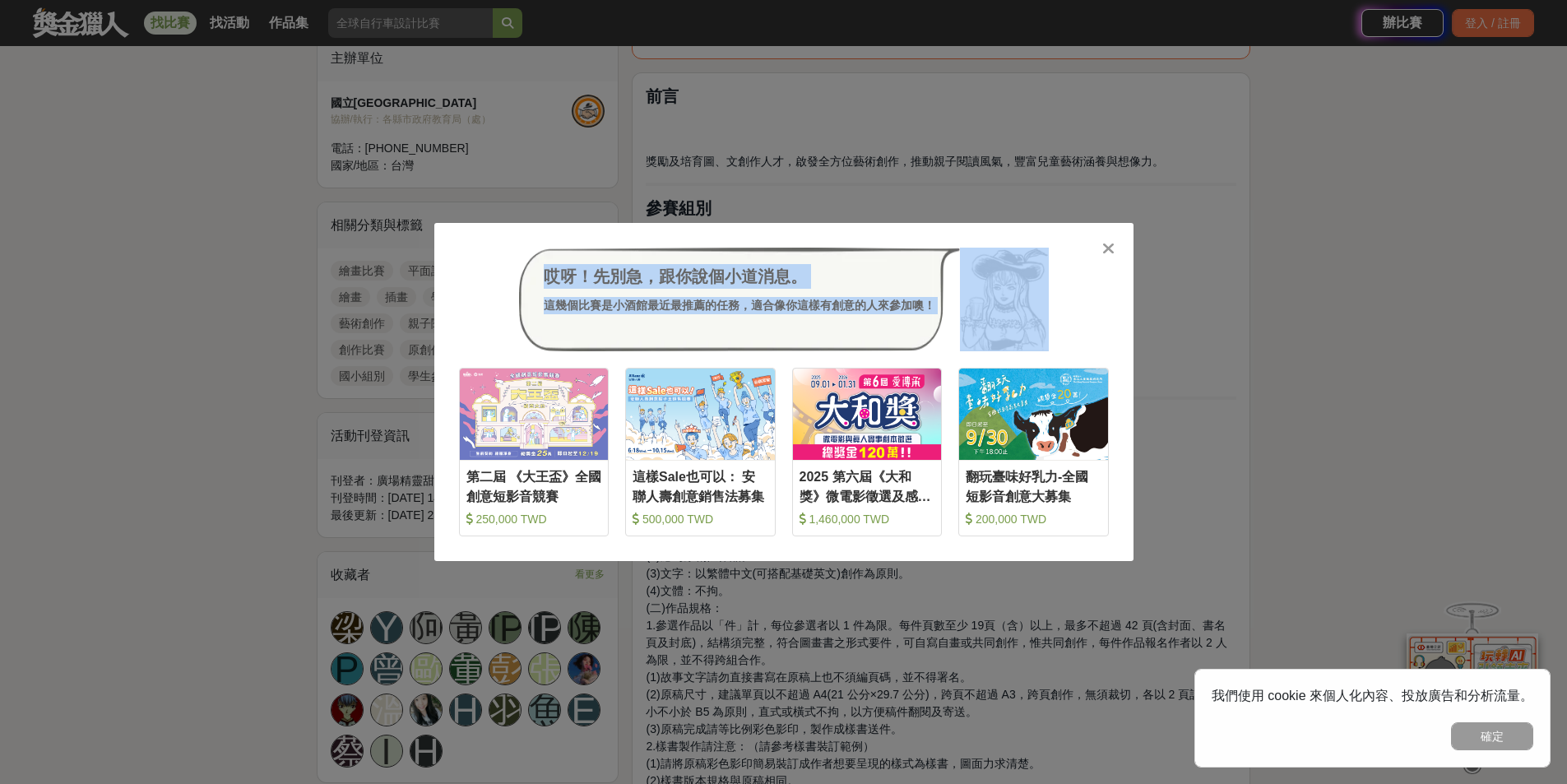
click at [1098, 254] on div "哎呀！先別急，跟你說個小道消息。 這幾個比賽是小酒館最近最推薦的任務，適合像你這樣有創意的人來參加噢！ 收藏 第二屆 《大王盃》全國創意短影音競賽 250,0…" at bounding box center [784, 392] width 699 height 338
click at [1117, 241] on div "哎呀！先別急，跟你說個小道消息。 這幾個比賽是小酒館最近最推薦的任務，適合像你這樣有創意的人來參加噢！ 收藏 第二屆 《大王盃》全國創意短影音競賽 250,0…" at bounding box center [784, 392] width 699 height 338
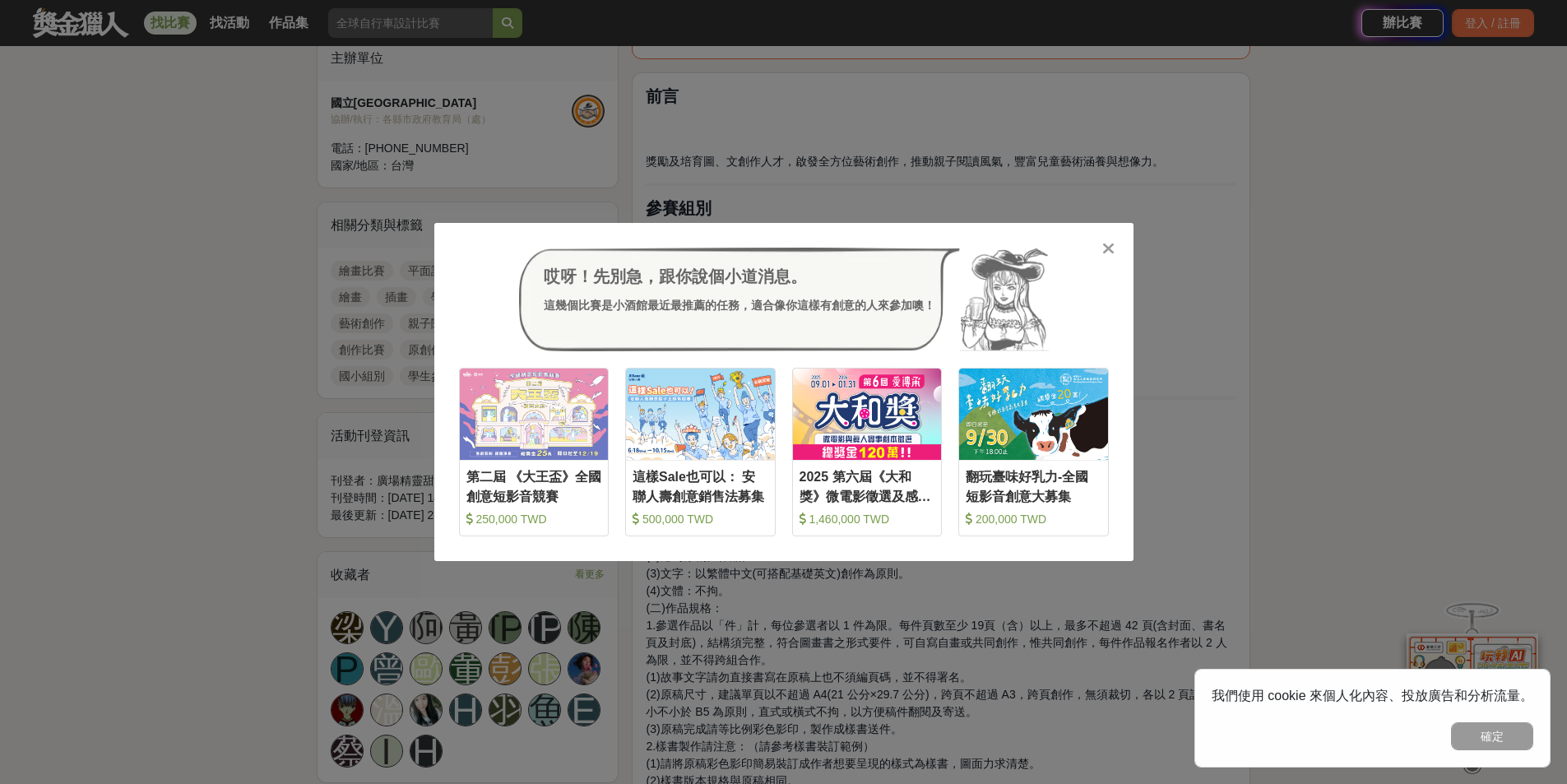
click at [1111, 246] on icon at bounding box center [1108, 248] width 12 height 16
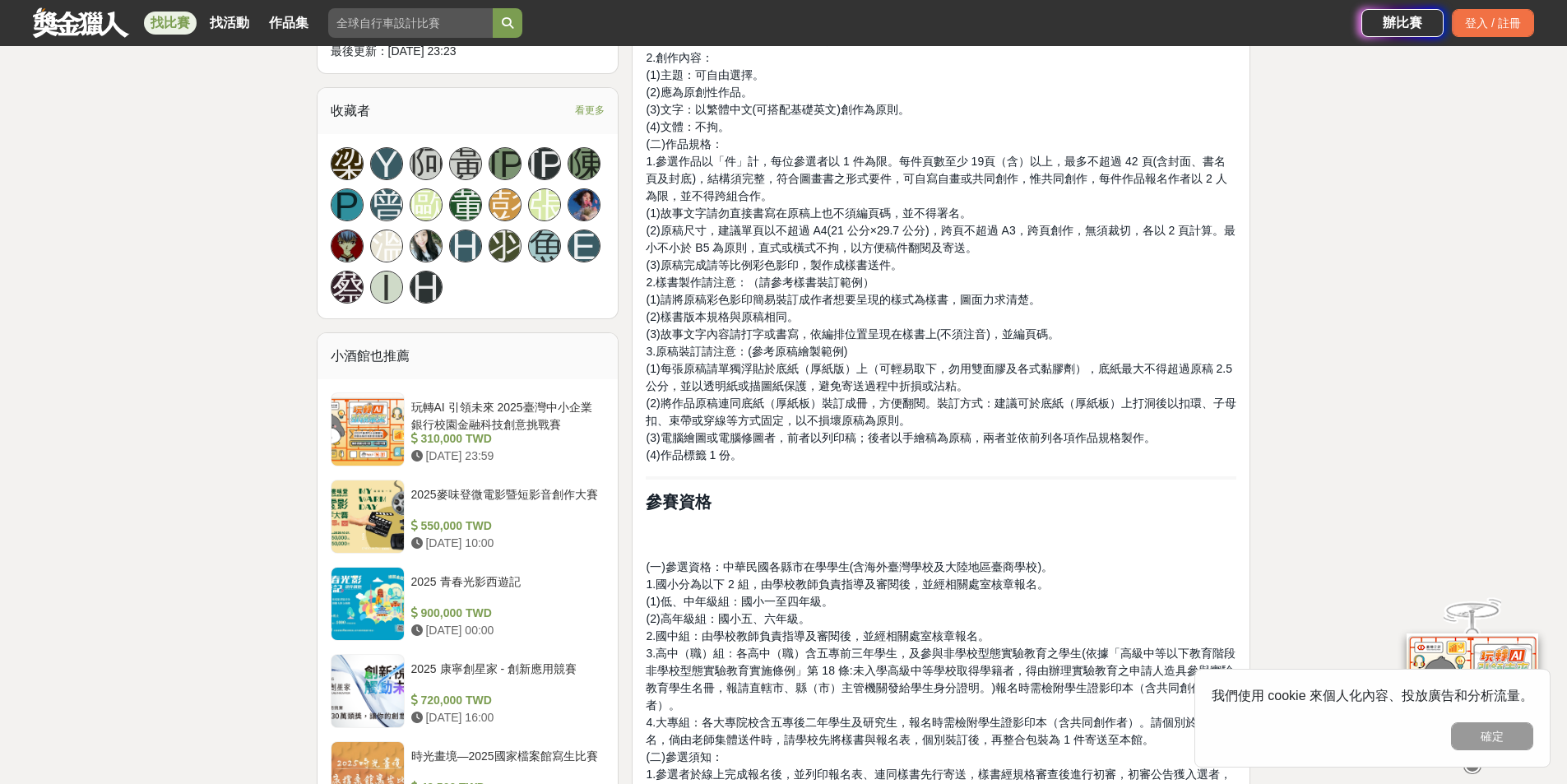
scroll to position [1069, 0]
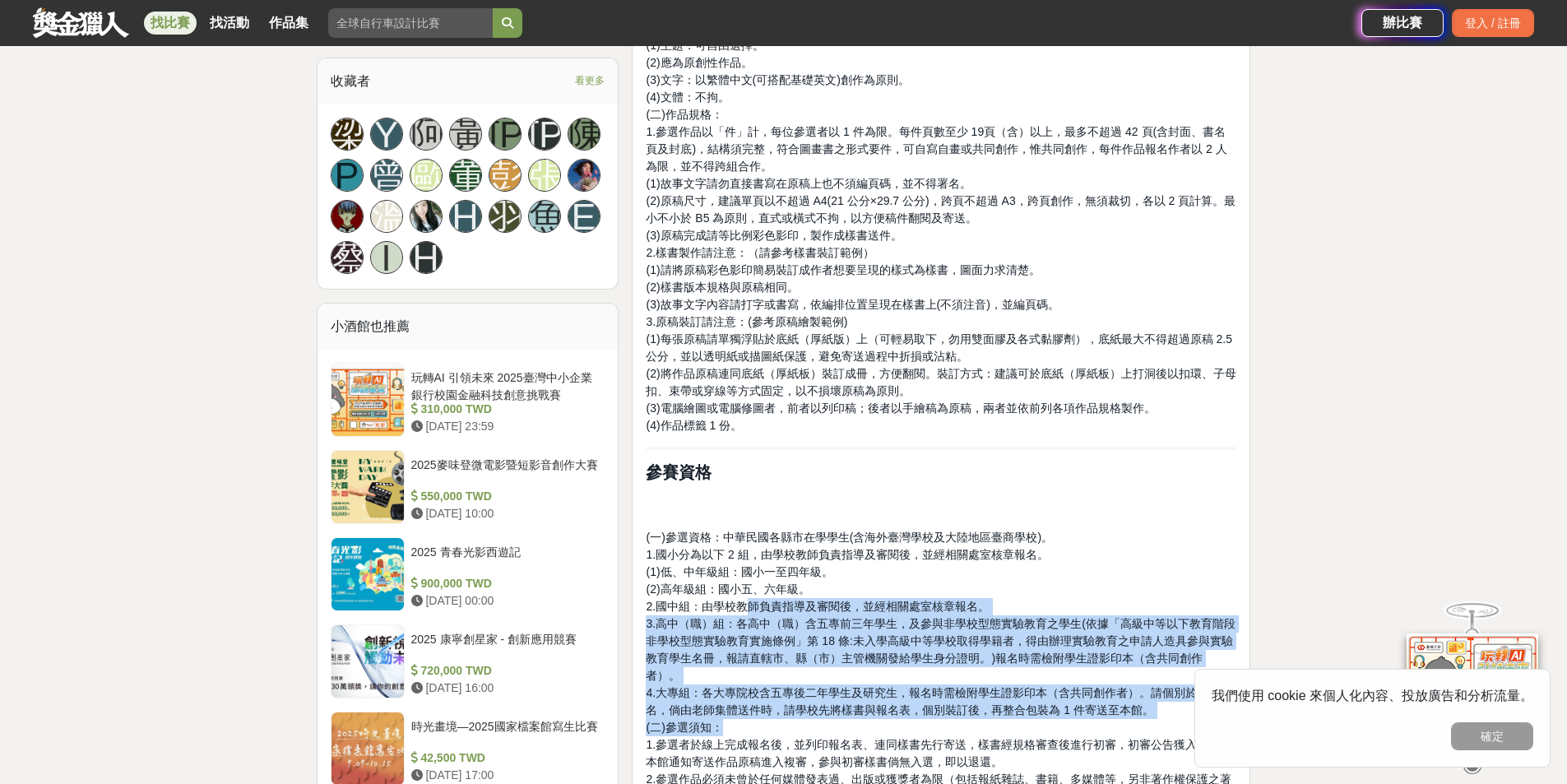
drag, startPoint x: 747, startPoint y: 617, endPoint x: 732, endPoint y: 698, distance: 82.4
click at [732, 700] on p "(一)參選資格：中華民國各縣市在學學生(含海外臺灣學校及大陸地區臺商學校)。 1.國小分為以下 2 組，由學校教師負責指導及審閱後，並經相關處室核章報名。 (…" at bounding box center [940, 684] width 591 height 311
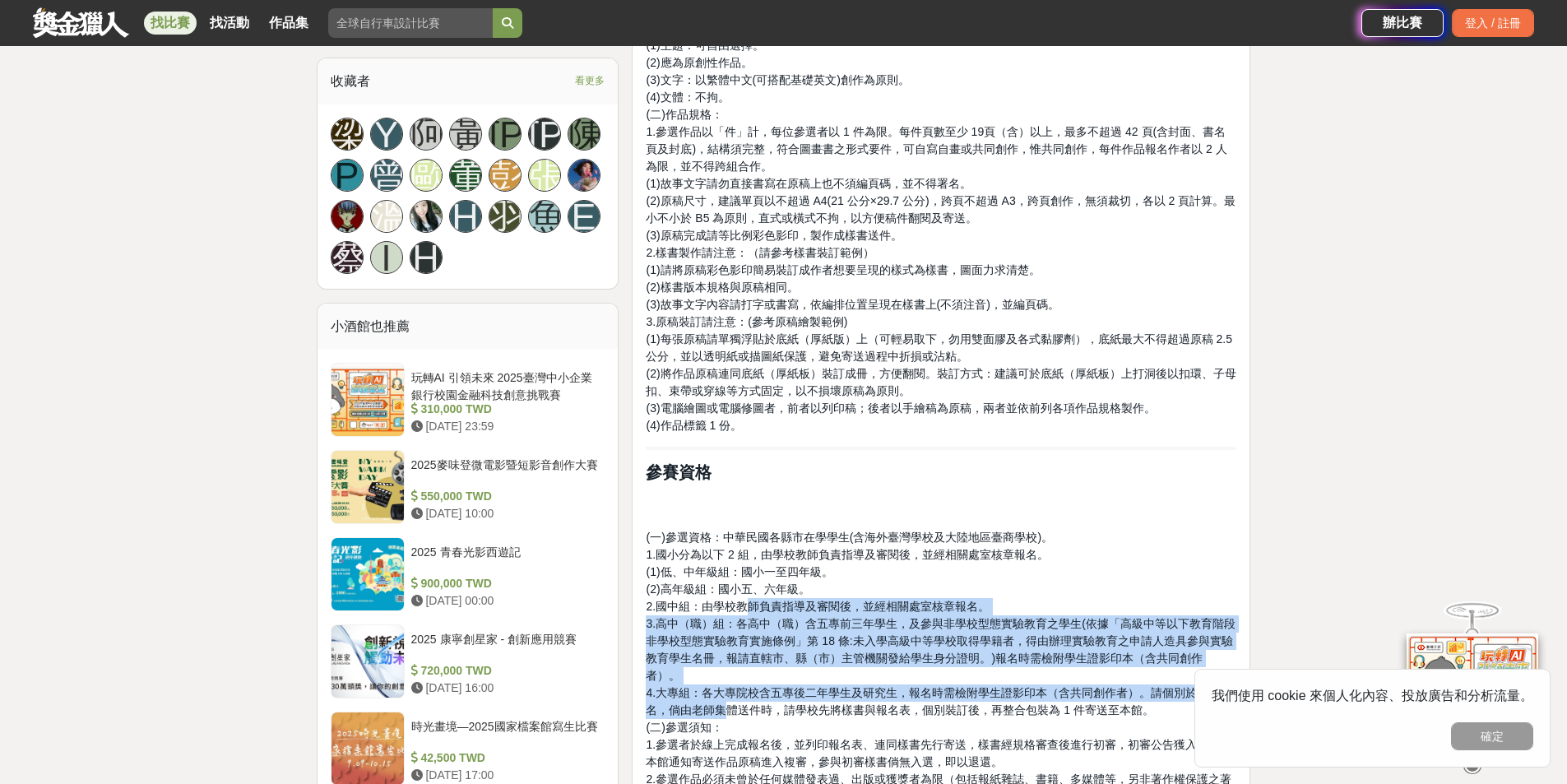
click at [732, 685] on span "4.大專組：各大專院校含五專後二年學生及研究生，報名時需檢附學生證影印本（含共同創作者）。請個別於線上報名，倘由老師集體送件時，請學校先將樣書與報名表，個別裝…" at bounding box center [938, 701] width 585 height 31
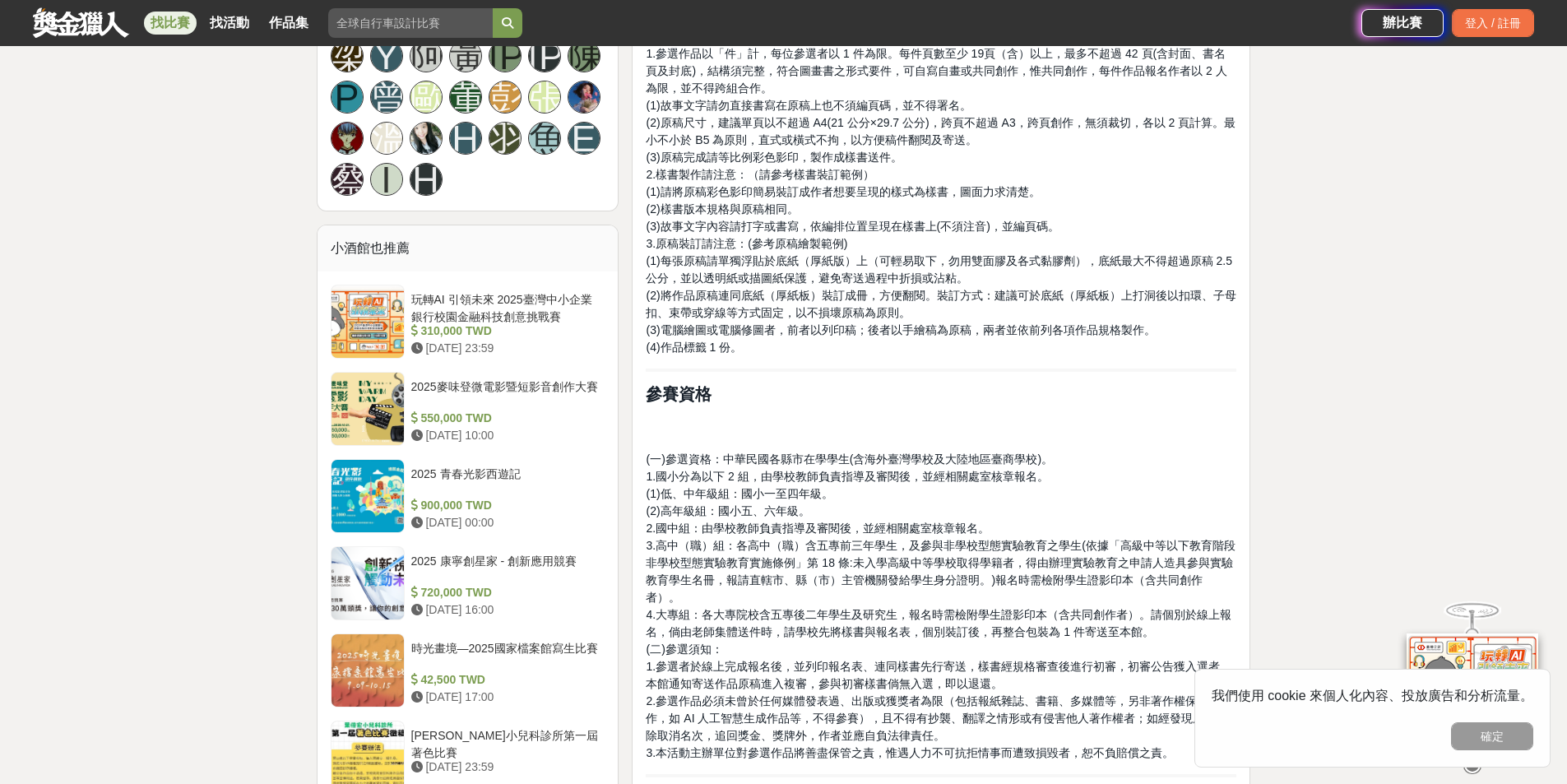
scroll to position [1234, 0]
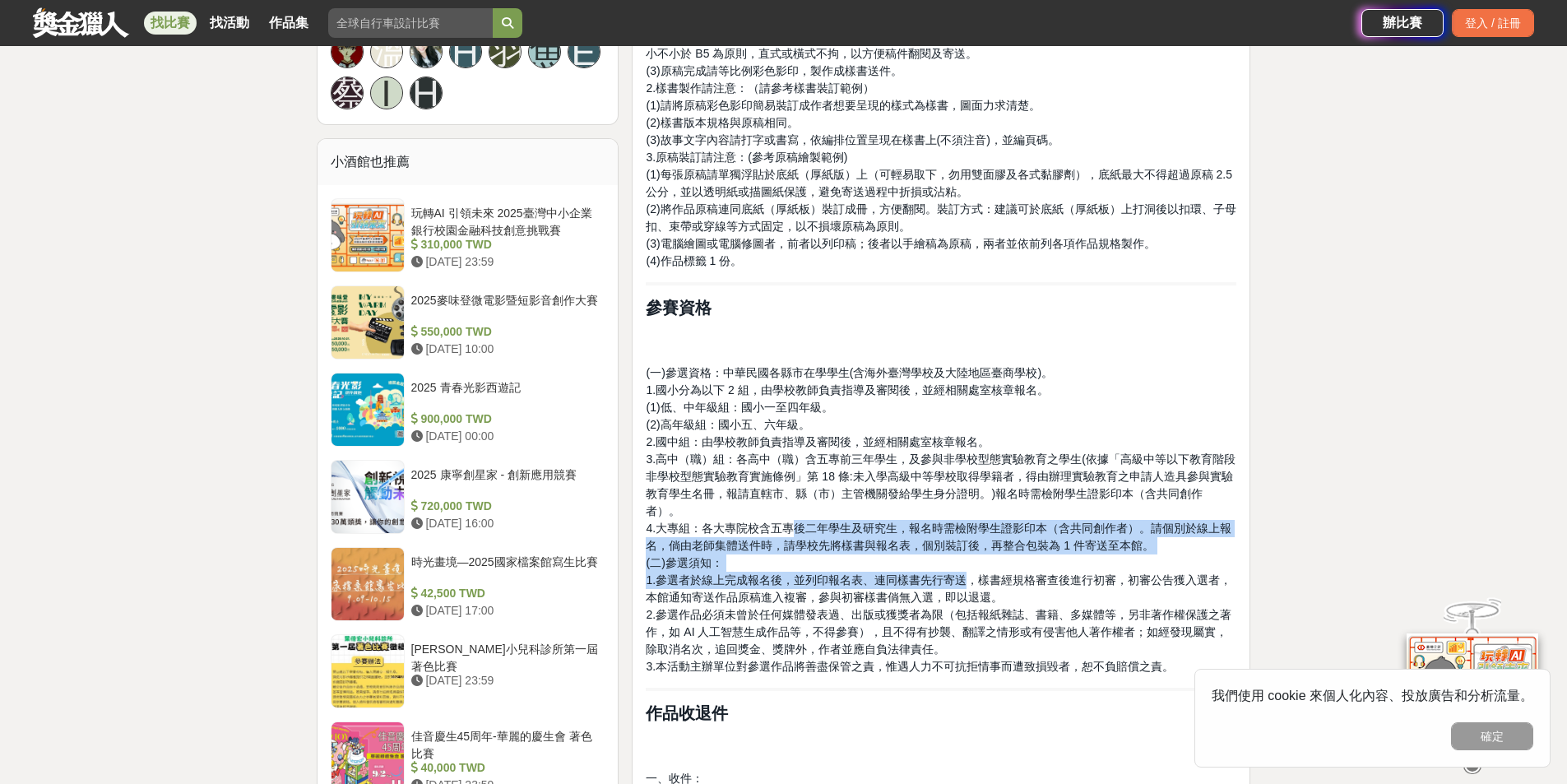
drag, startPoint x: 970, startPoint y: 559, endPoint x: 792, endPoint y: 507, distance: 185.4
click at [792, 507] on p "(一)參選資格：中華民國各縣市在學學生(含海外臺灣學校及大陸地區臺商學校)。 1.國小分為以下 2 組，由學校教師負責指導及審閱後，並經相關處室核章報名。 (…" at bounding box center [940, 519] width 591 height 311
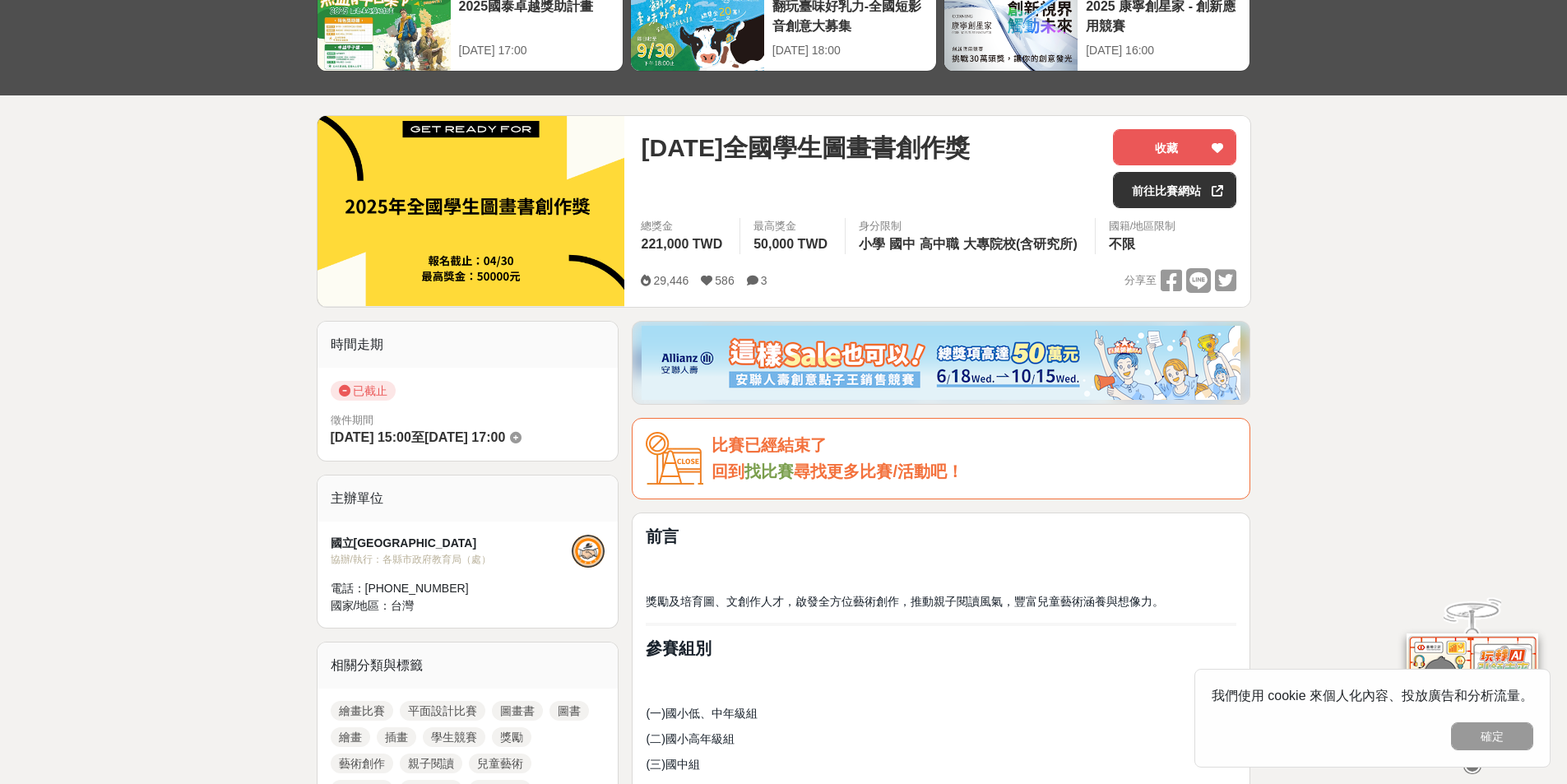
scroll to position [0, 0]
